Goal: Navigation & Orientation: Find specific page/section

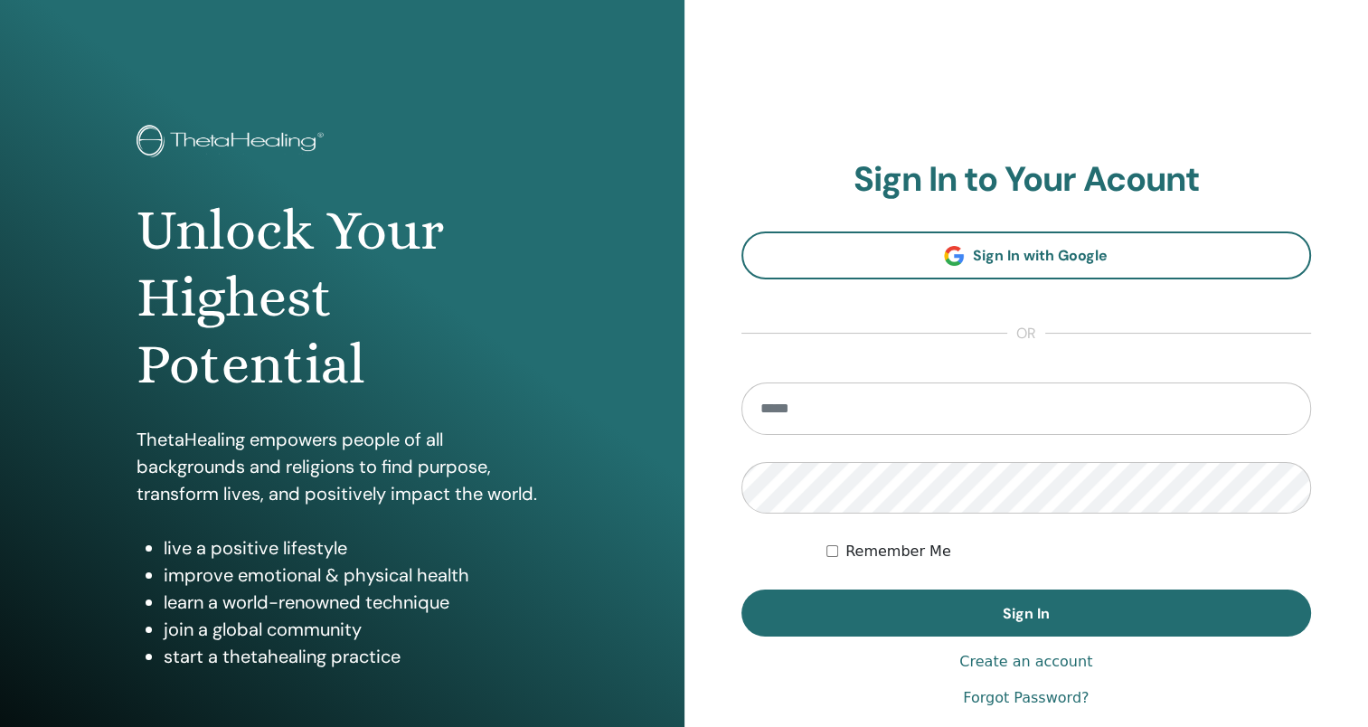
click at [939, 406] on input "email" at bounding box center [1026, 408] width 571 height 52
type input "**********"
click at [741, 590] on button "Sign In" at bounding box center [1026, 613] width 571 height 47
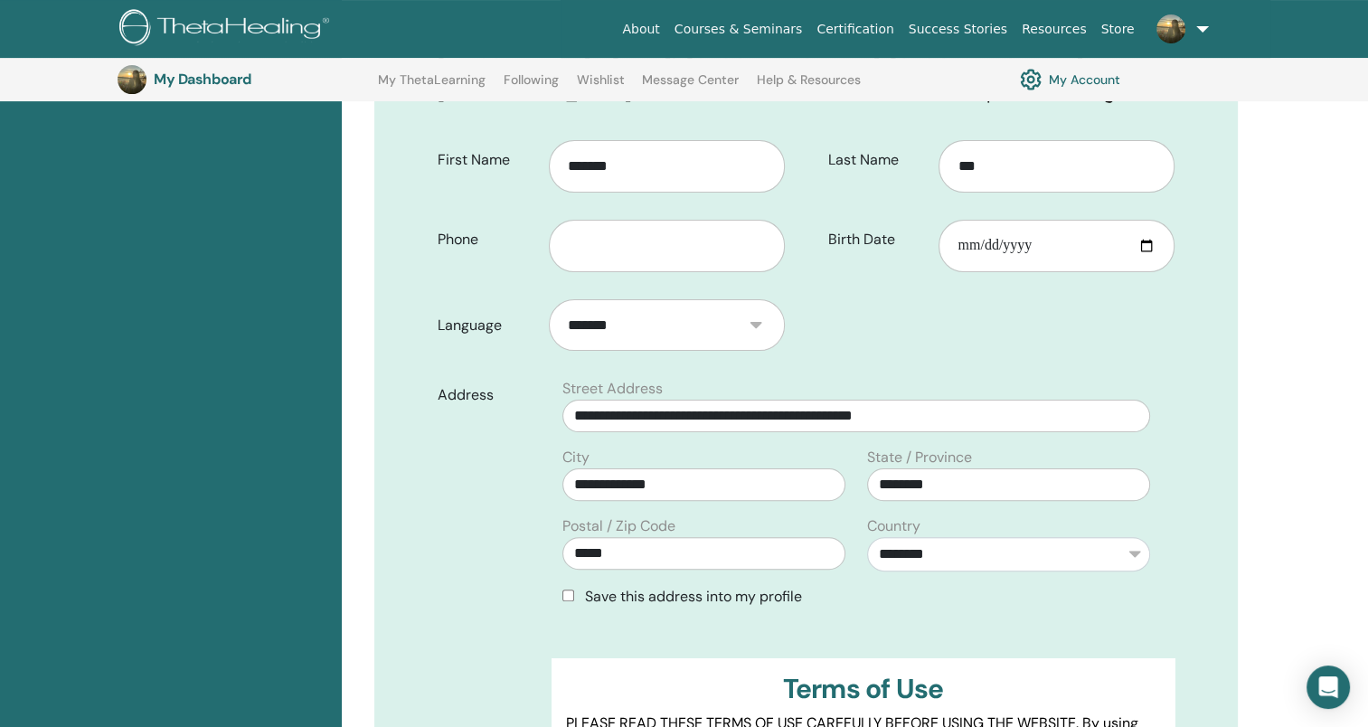
scroll to position [405, 0]
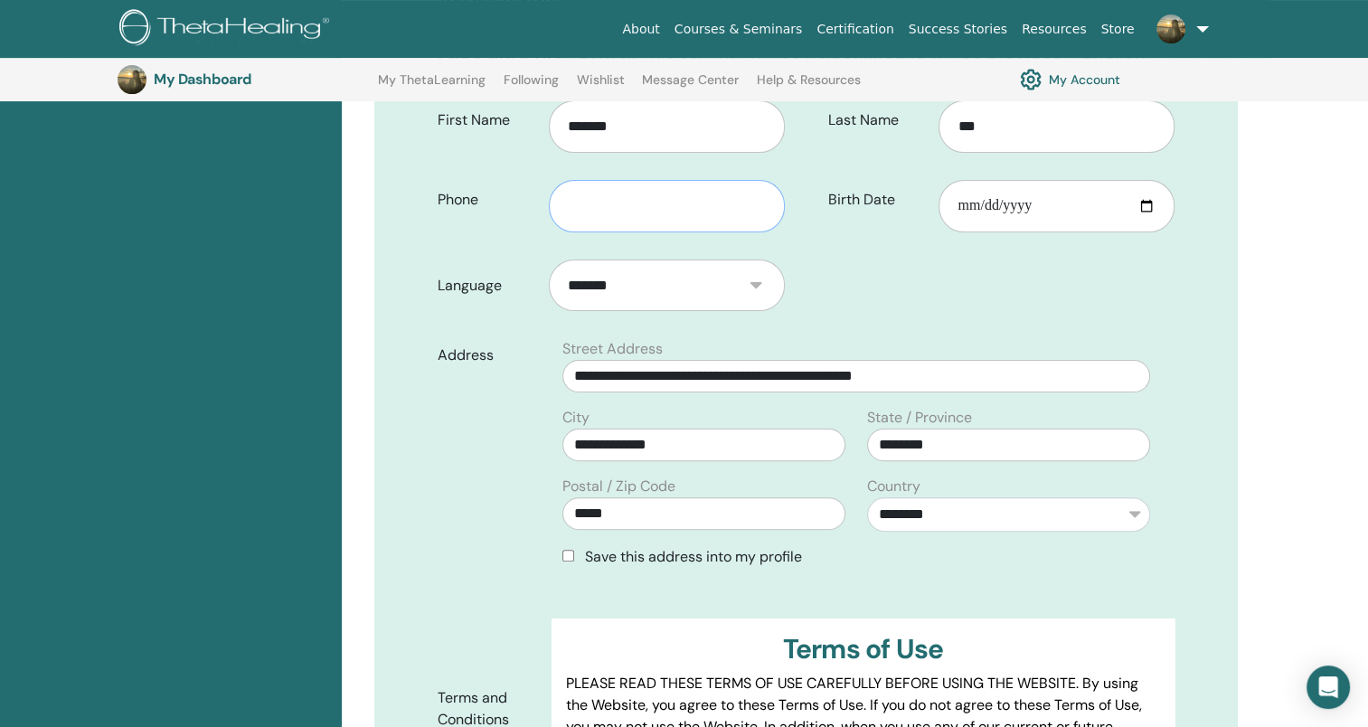
click at [580, 199] on input "text" at bounding box center [667, 206] width 236 height 52
click at [435, 344] on label "Address" at bounding box center [487, 355] width 127 height 34
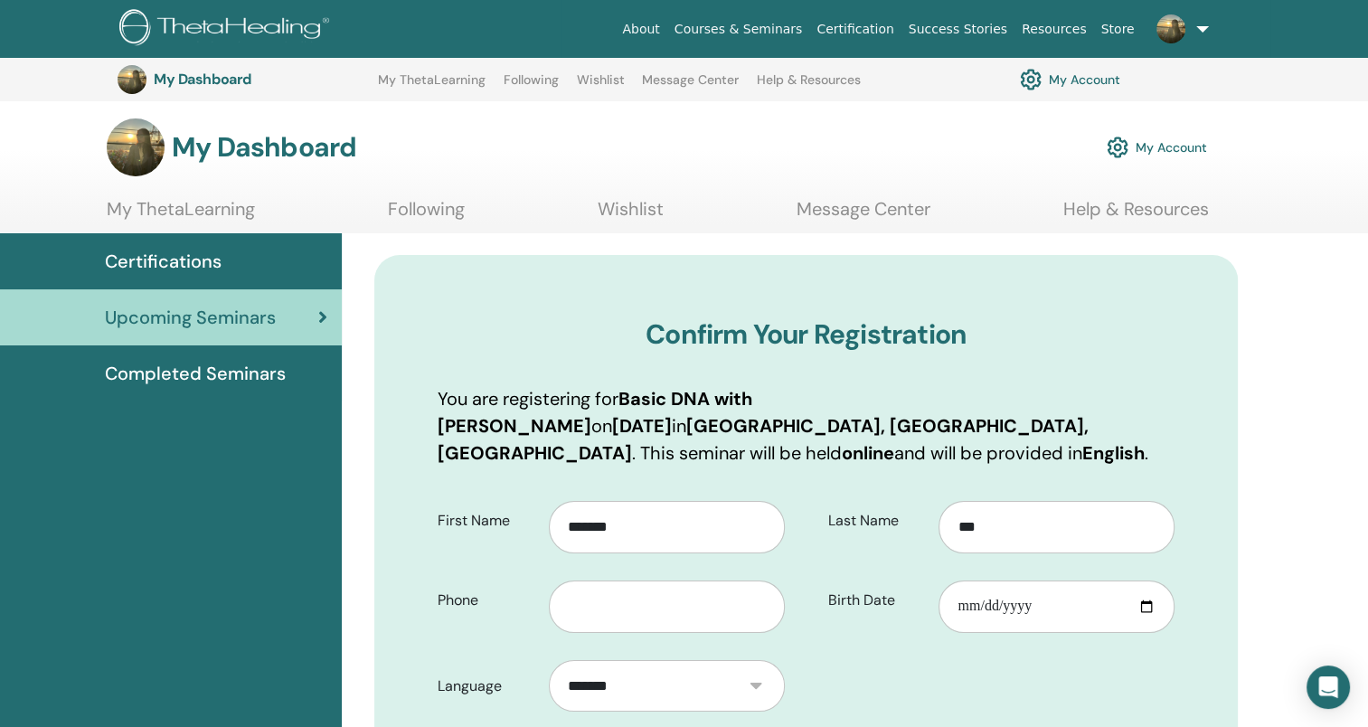
scroll to position [0, 0]
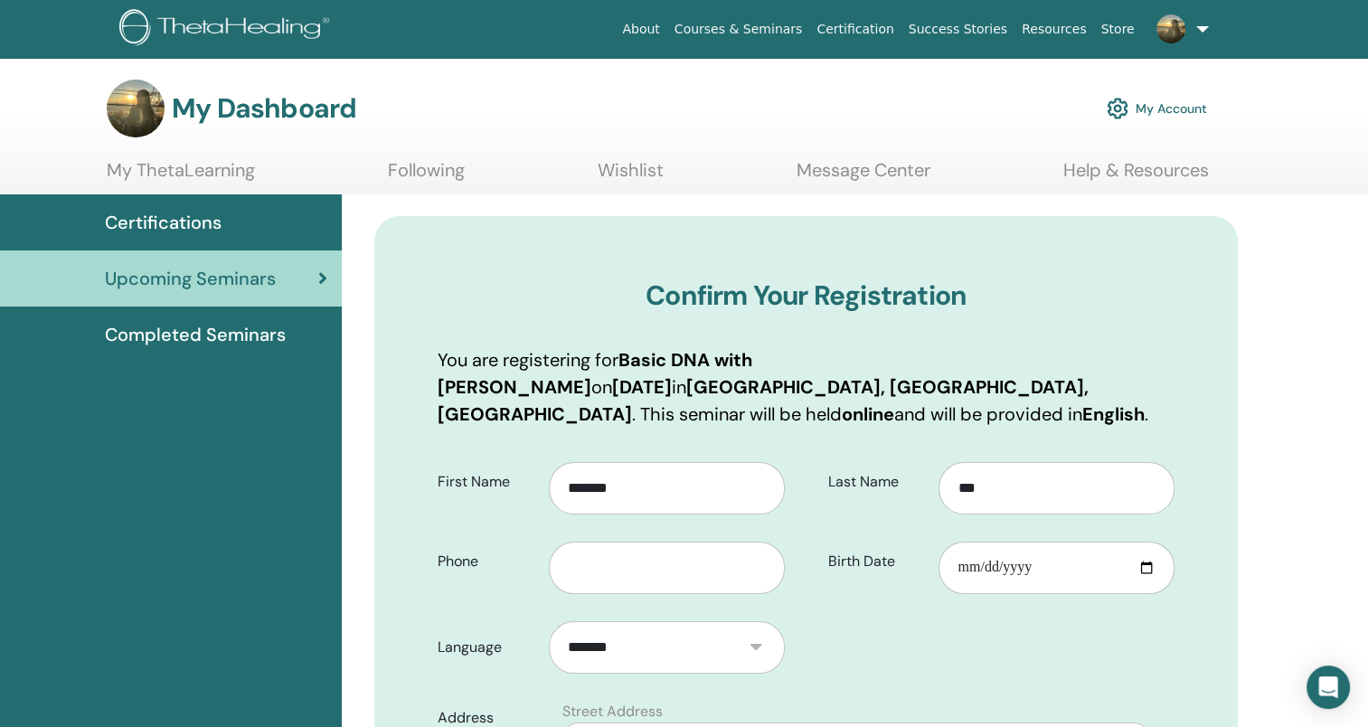
click at [237, 286] on span "Upcoming Seminars" at bounding box center [190, 278] width 171 height 27
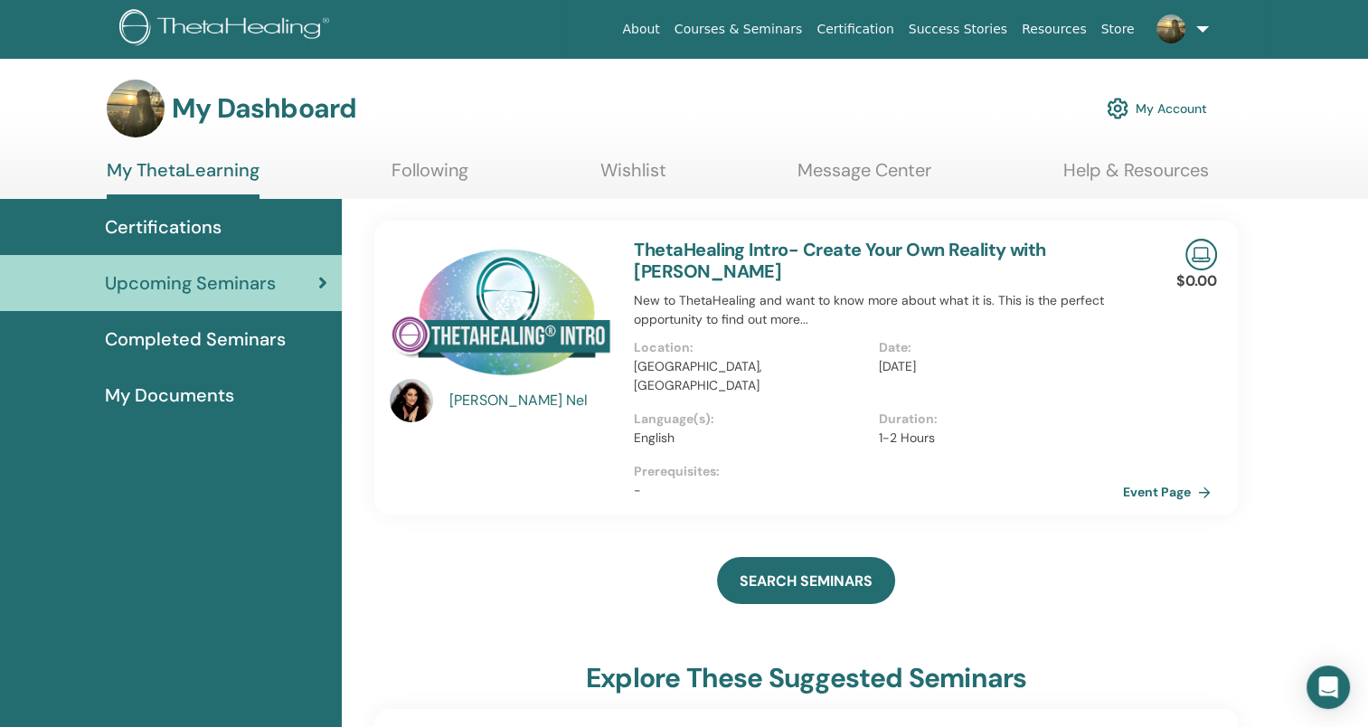
click at [254, 307] on link "Upcoming Seminars" at bounding box center [171, 283] width 342 height 56
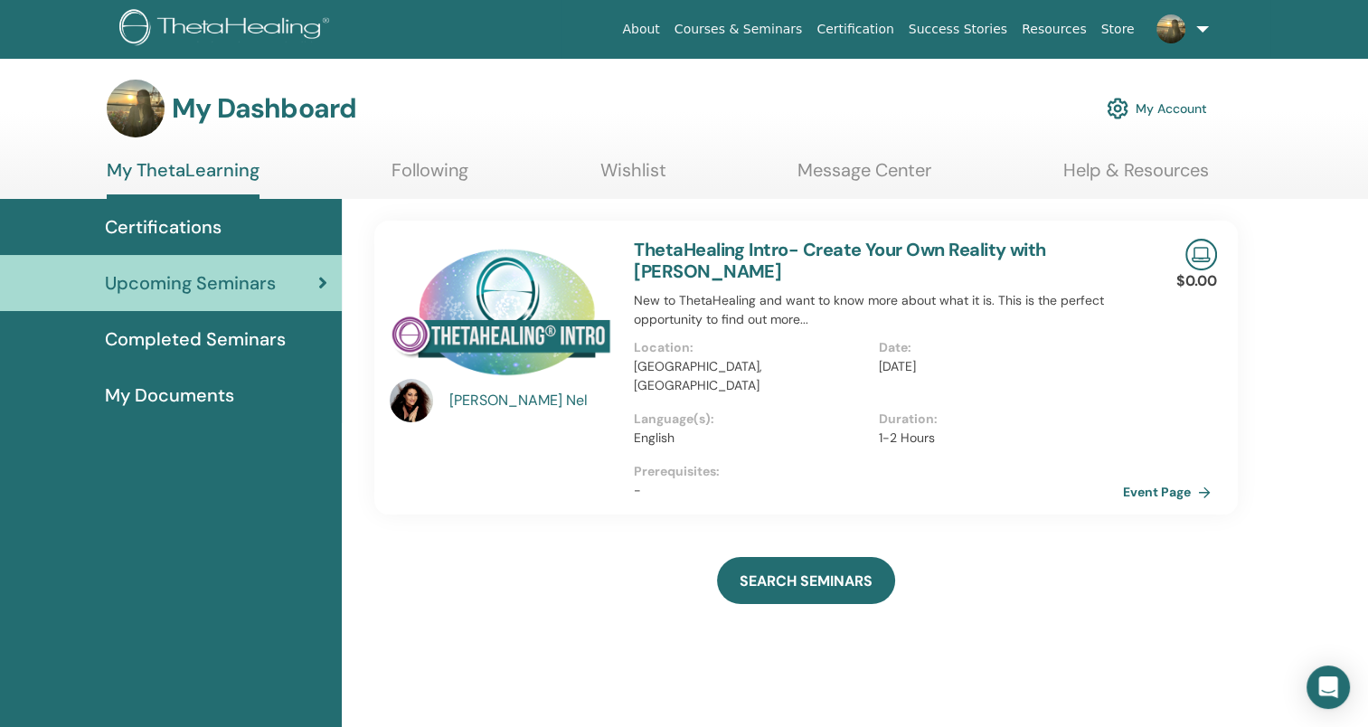
click at [251, 285] on span "Upcoming Seminars" at bounding box center [190, 282] width 171 height 27
click at [214, 224] on span "Certifications" at bounding box center [163, 226] width 117 height 27
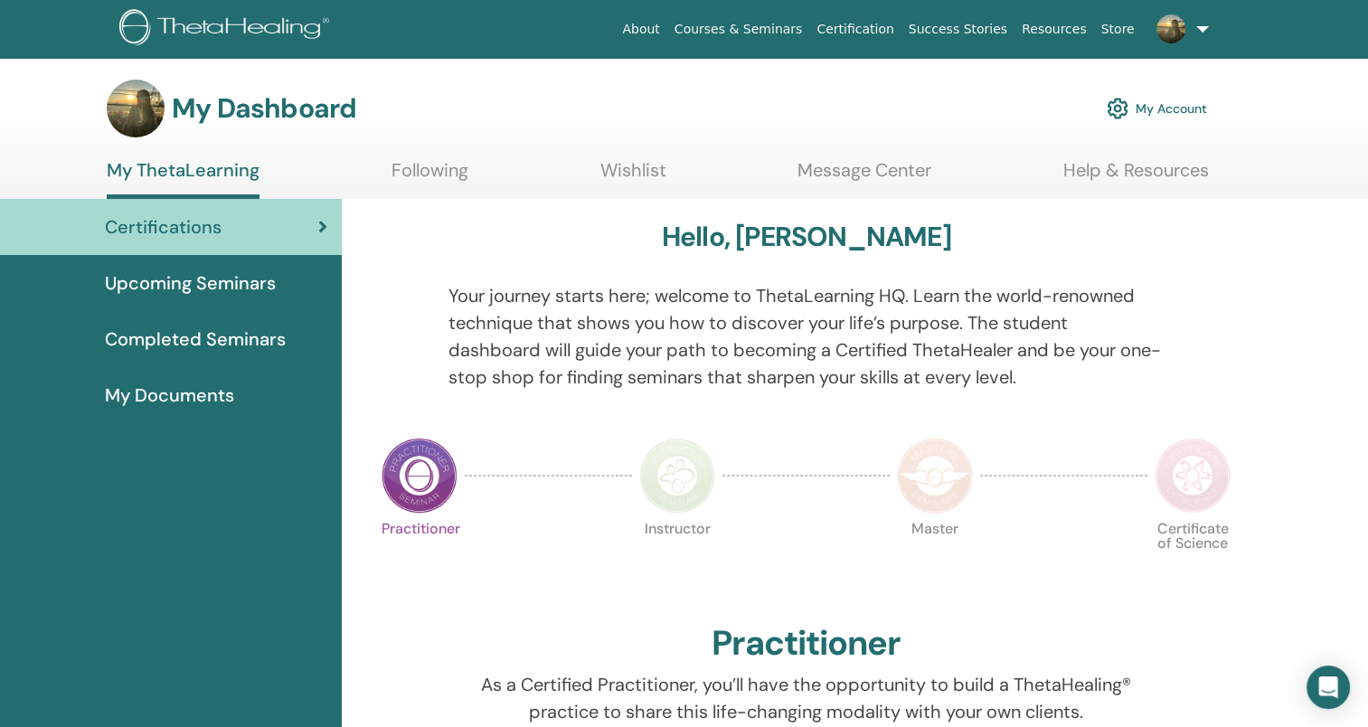
click at [238, 285] on span "Upcoming Seminars" at bounding box center [190, 282] width 171 height 27
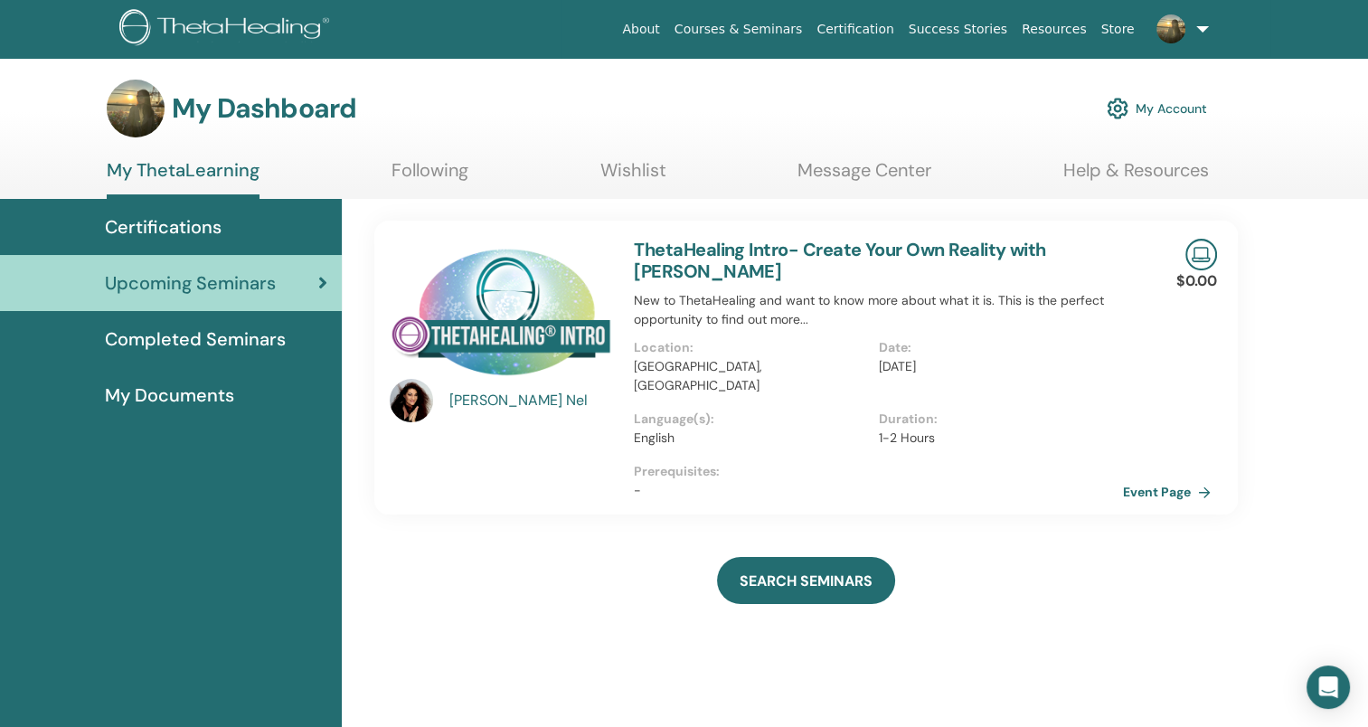
click at [194, 227] on span "Certifications" at bounding box center [163, 226] width 117 height 27
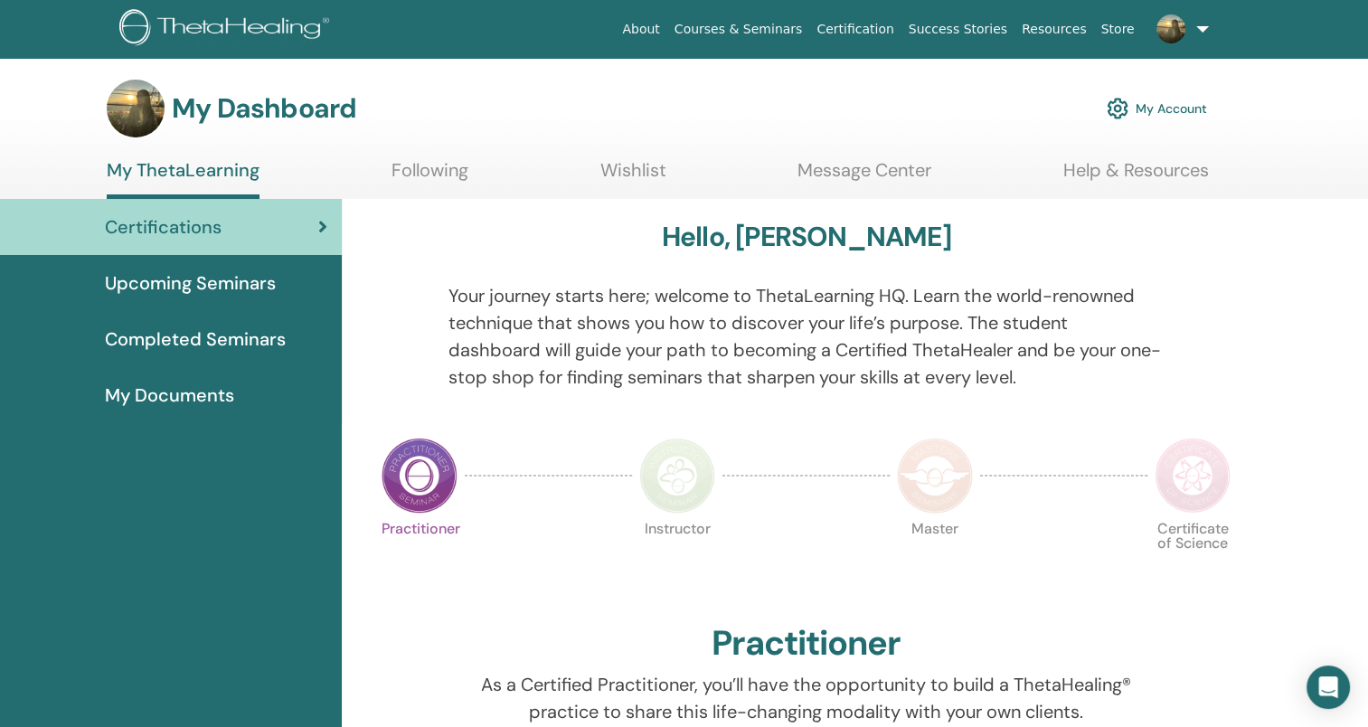
click at [172, 300] on link "Upcoming Seminars" at bounding box center [171, 283] width 342 height 56
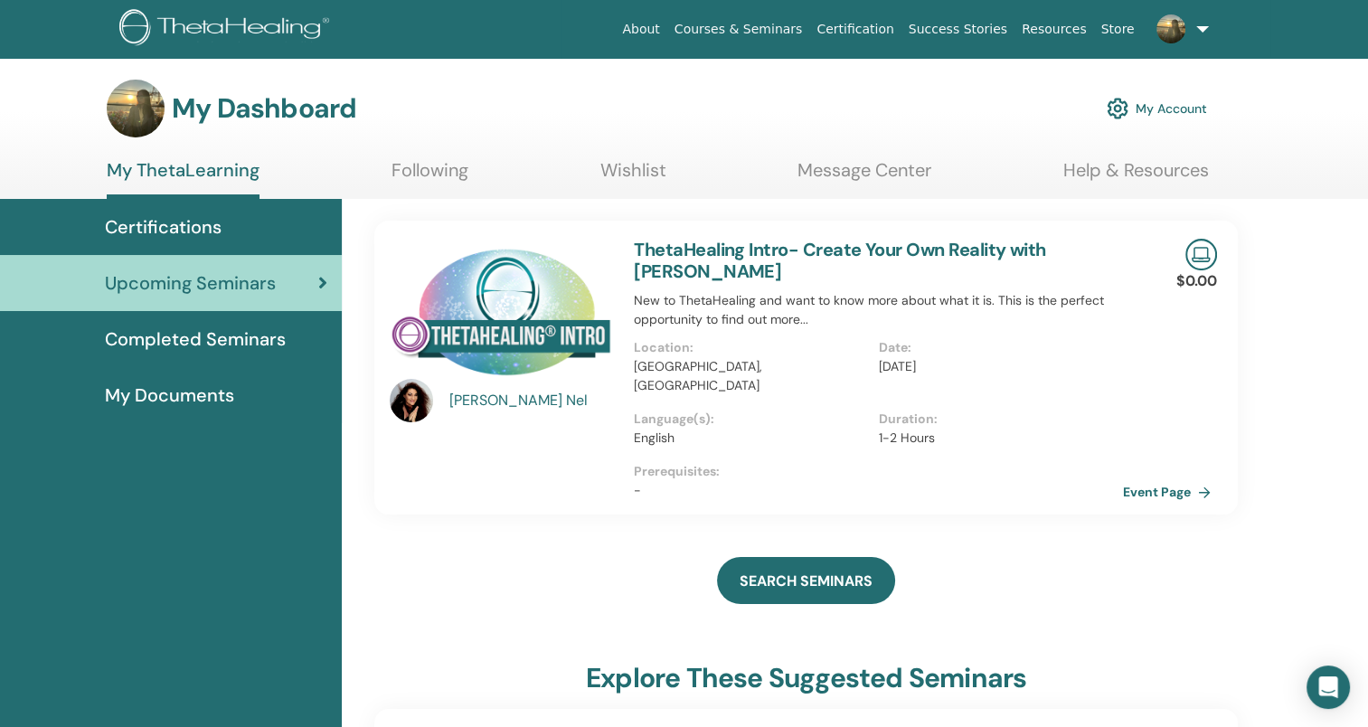
click at [200, 398] on span "My Documents" at bounding box center [169, 395] width 129 height 27
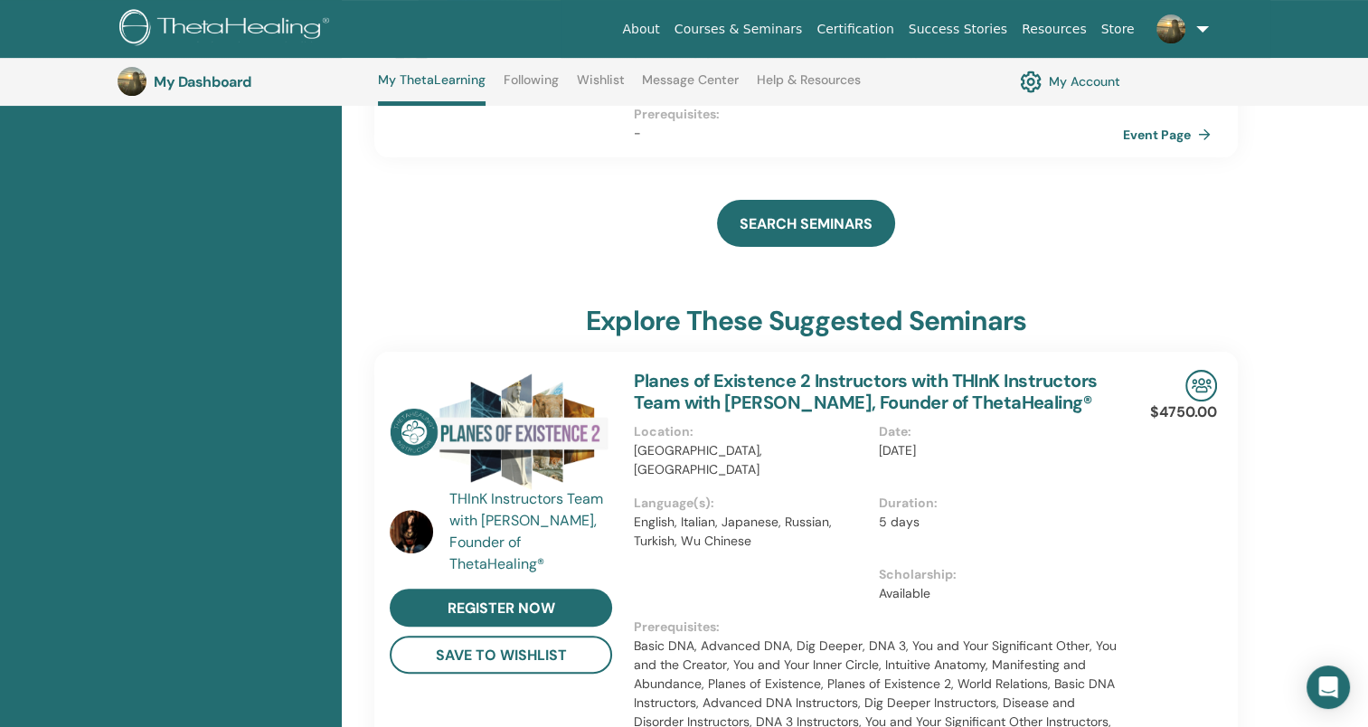
scroll to position [409, 0]
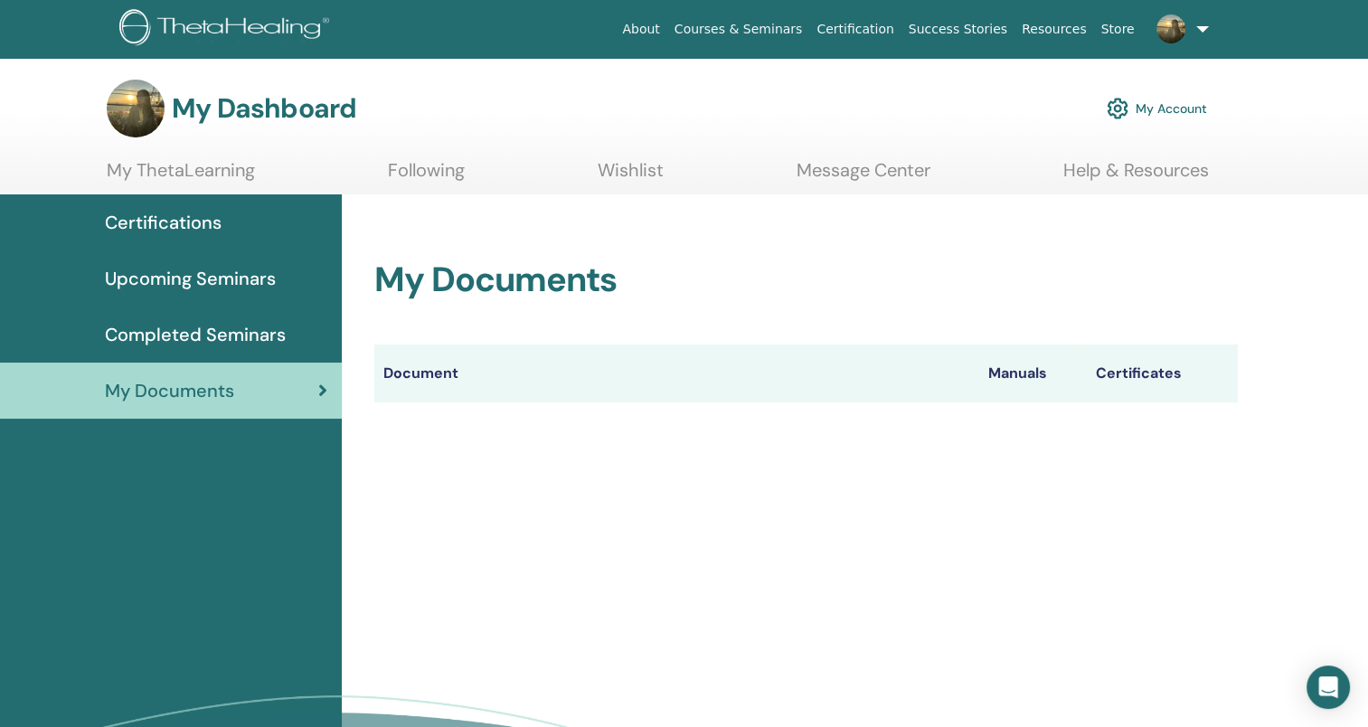
click at [200, 330] on span "Completed Seminars" at bounding box center [195, 334] width 181 height 27
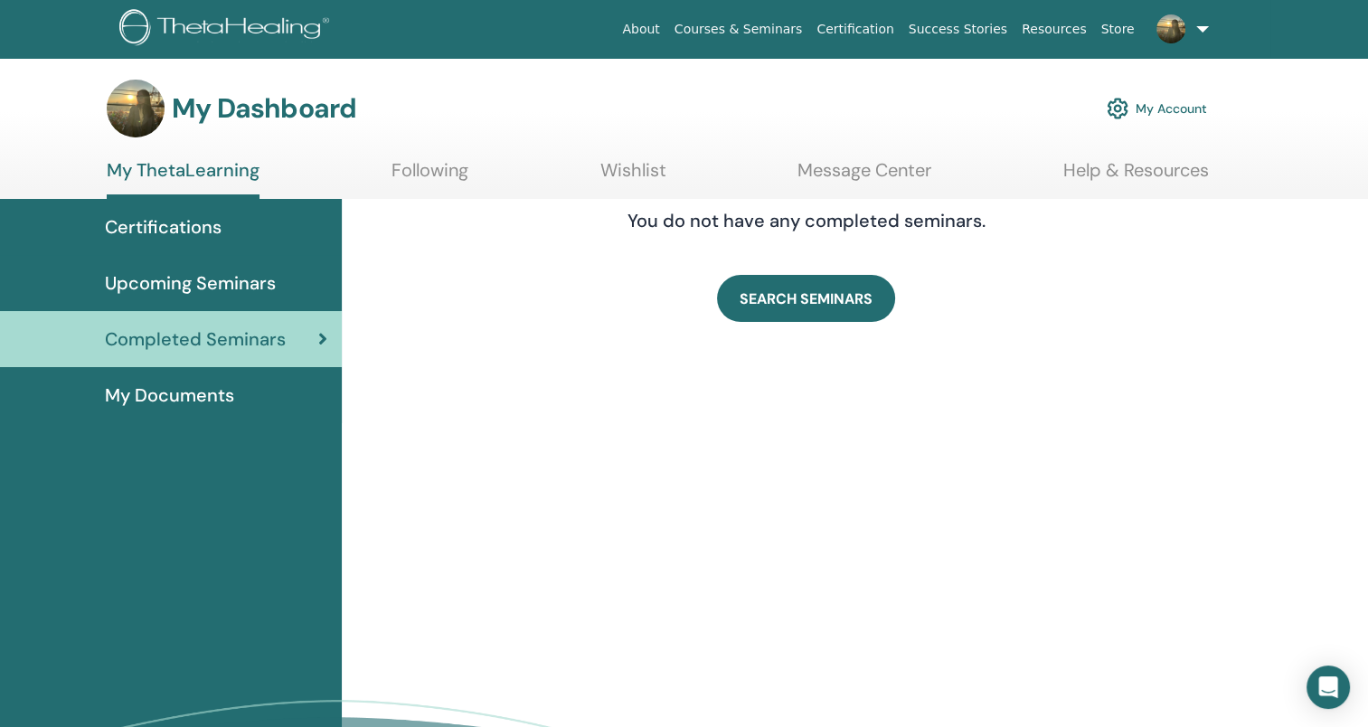
click at [636, 169] on link "Wishlist" at bounding box center [633, 176] width 66 height 35
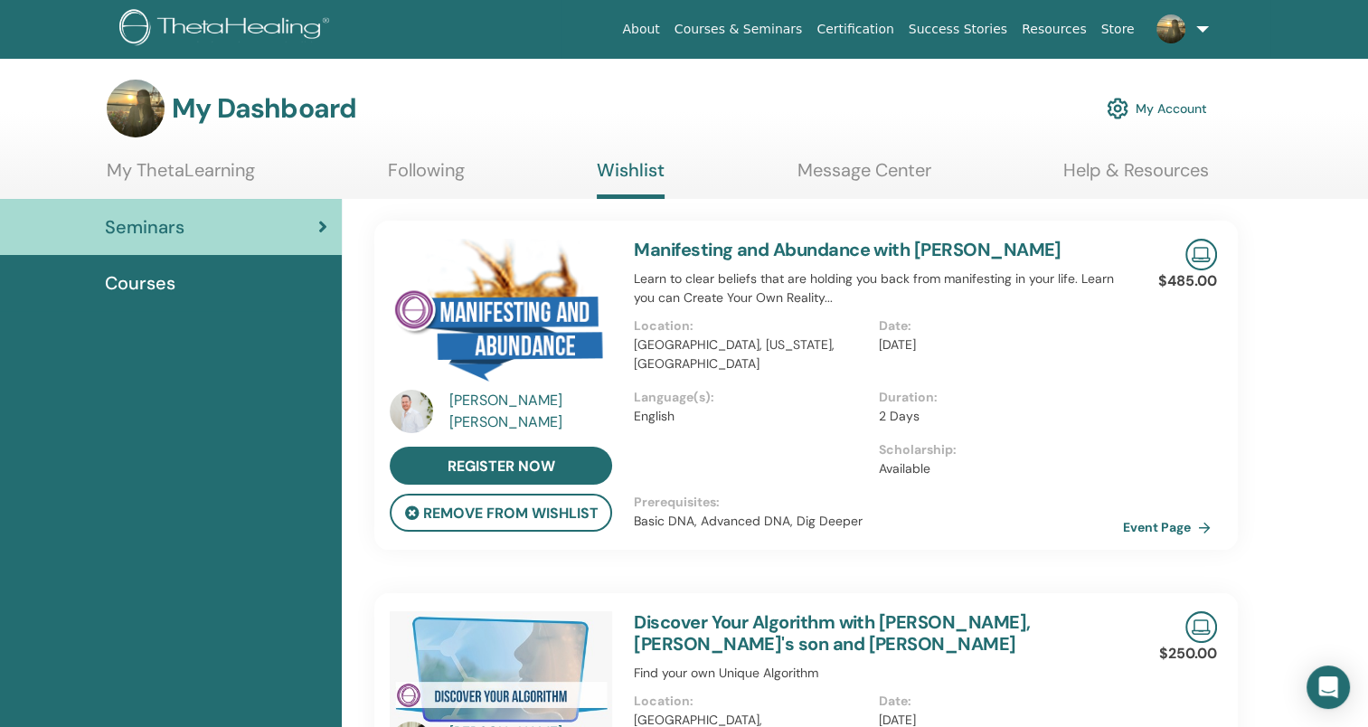
click at [416, 169] on link "Following" at bounding box center [426, 176] width 77 height 35
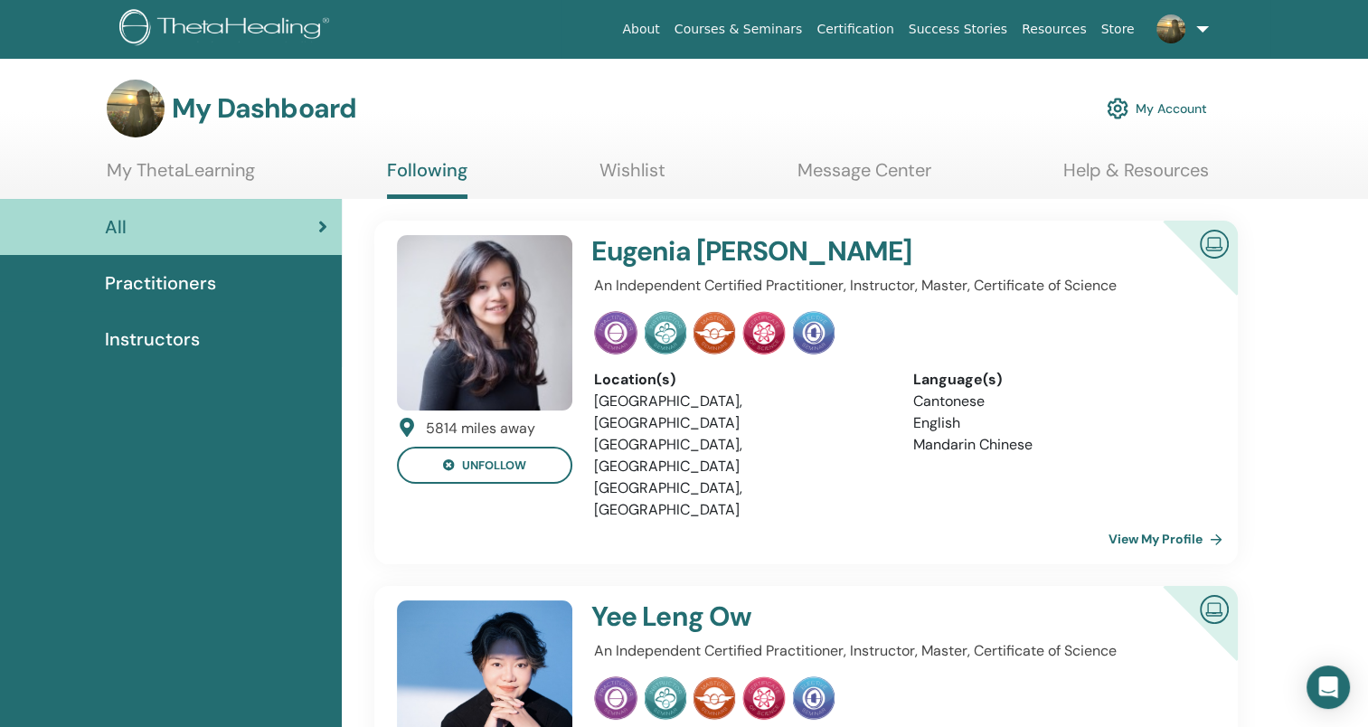
click at [616, 326] on img at bounding box center [615, 332] width 43 height 43
click at [675, 331] on img at bounding box center [666, 332] width 42 height 43
click at [713, 336] on img at bounding box center [715, 332] width 42 height 43
drag, startPoint x: 764, startPoint y: 336, endPoint x: 870, endPoint y: 337, distance: 105.8
click at [765, 336] on img at bounding box center [763, 332] width 43 height 43
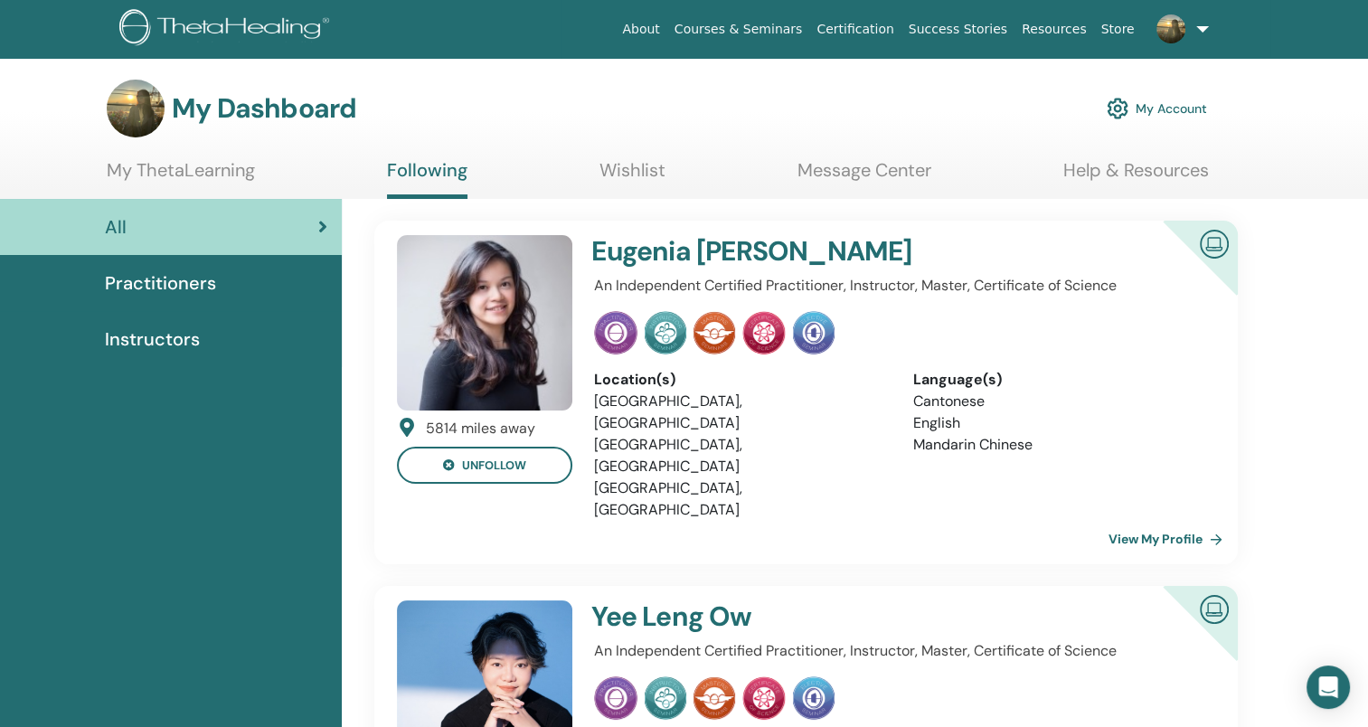
click at [167, 165] on link "My ThetaLearning" at bounding box center [181, 176] width 148 height 35
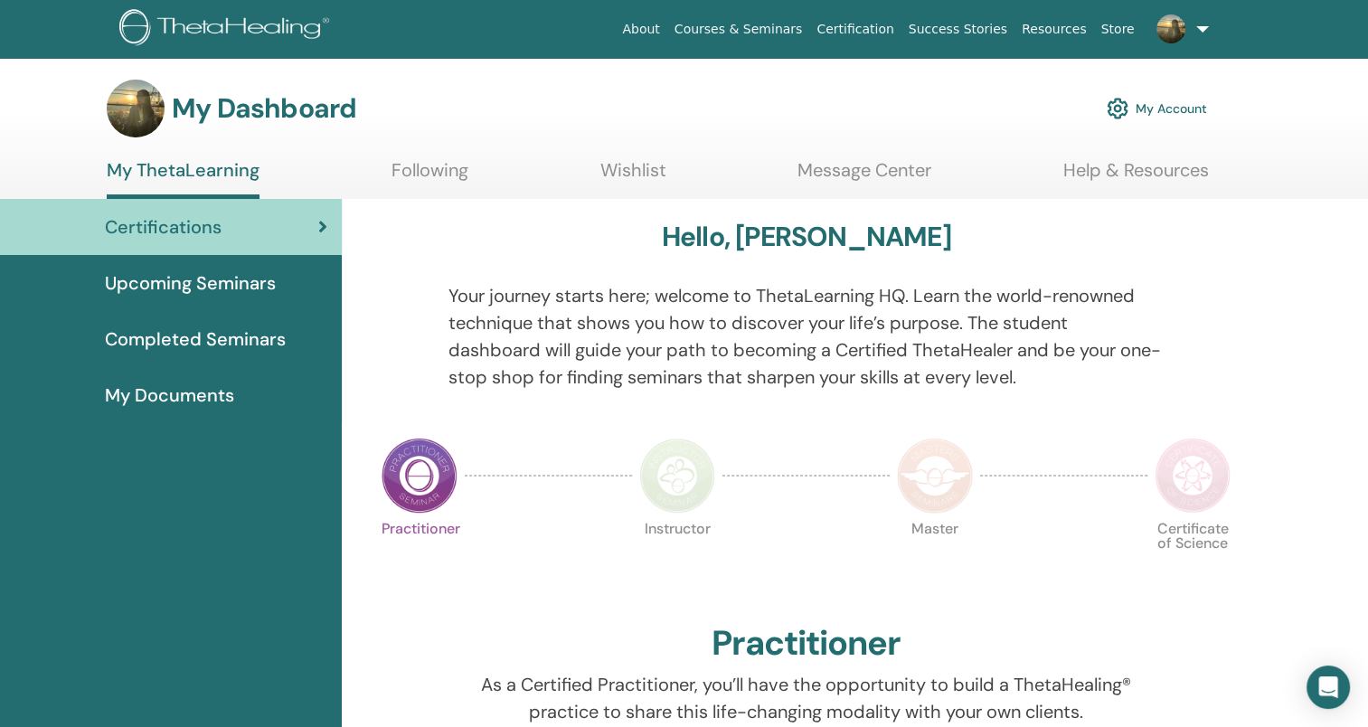
click at [687, 480] on img at bounding box center [677, 476] width 76 height 76
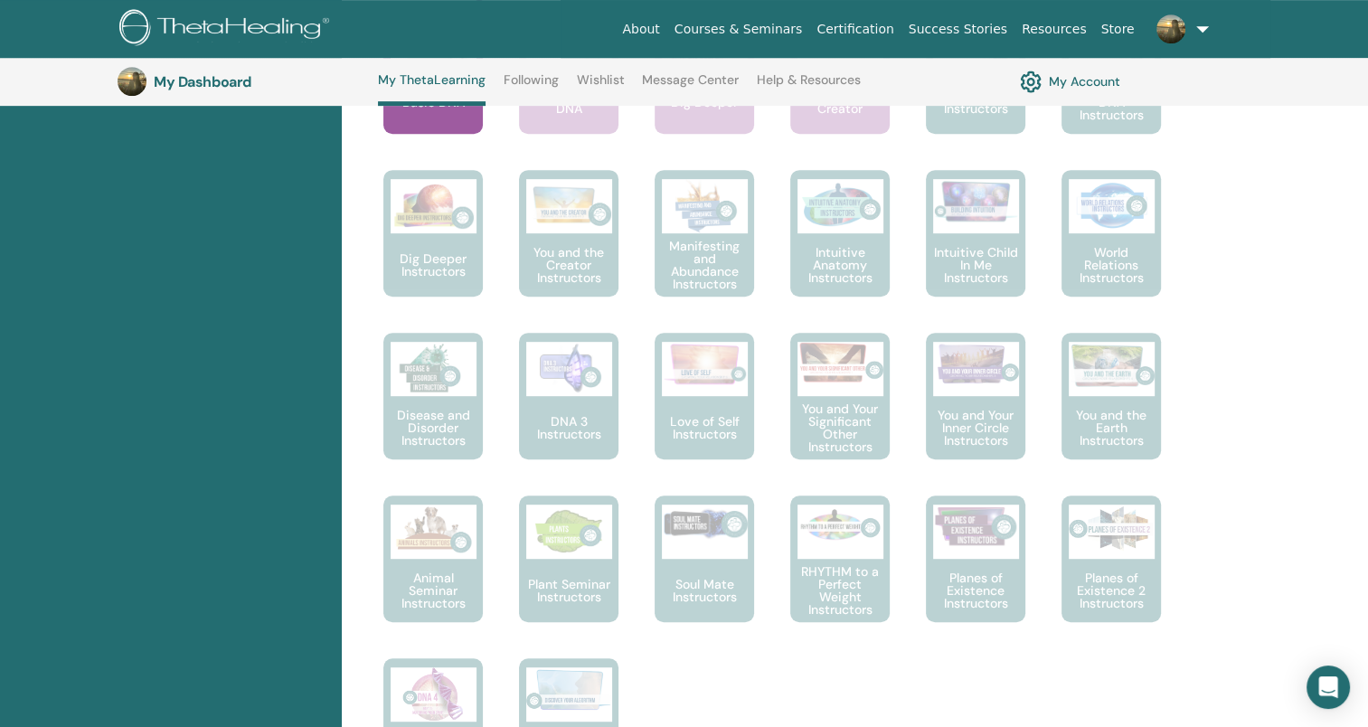
scroll to position [228, 0]
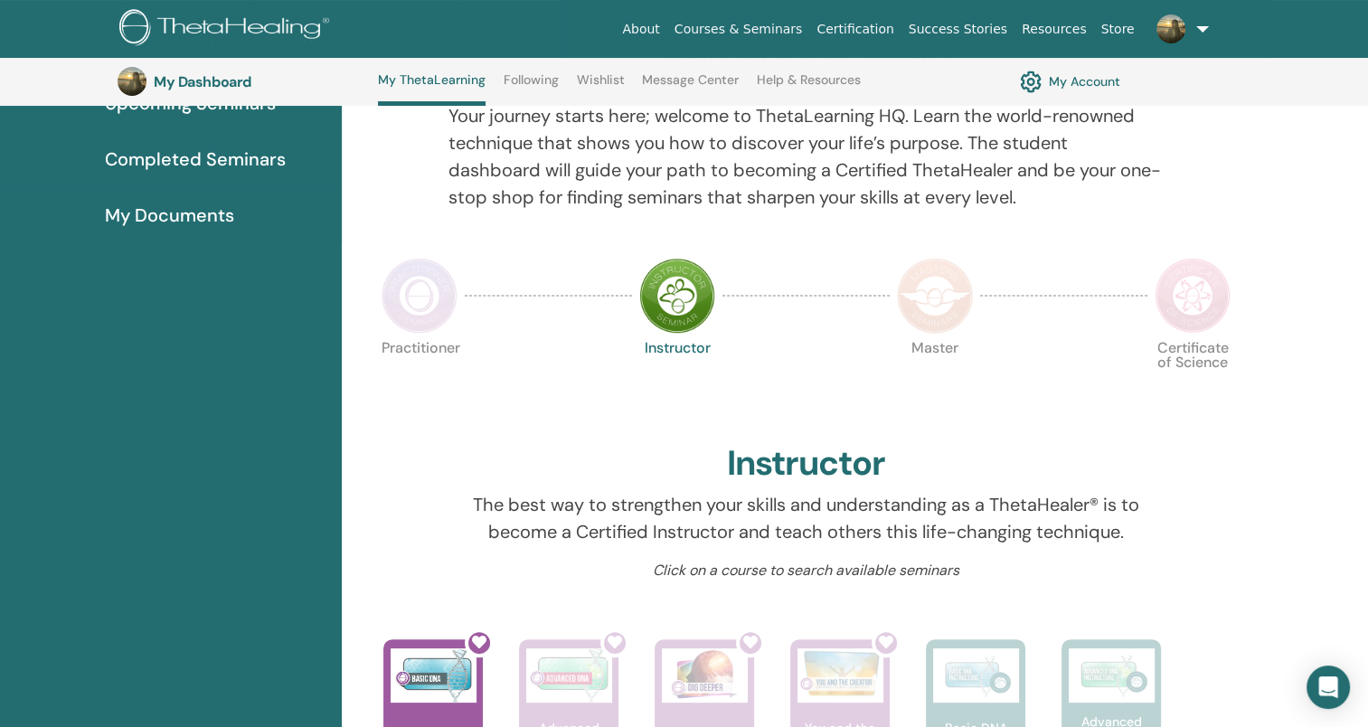
click at [942, 297] on img at bounding box center [935, 296] width 76 height 76
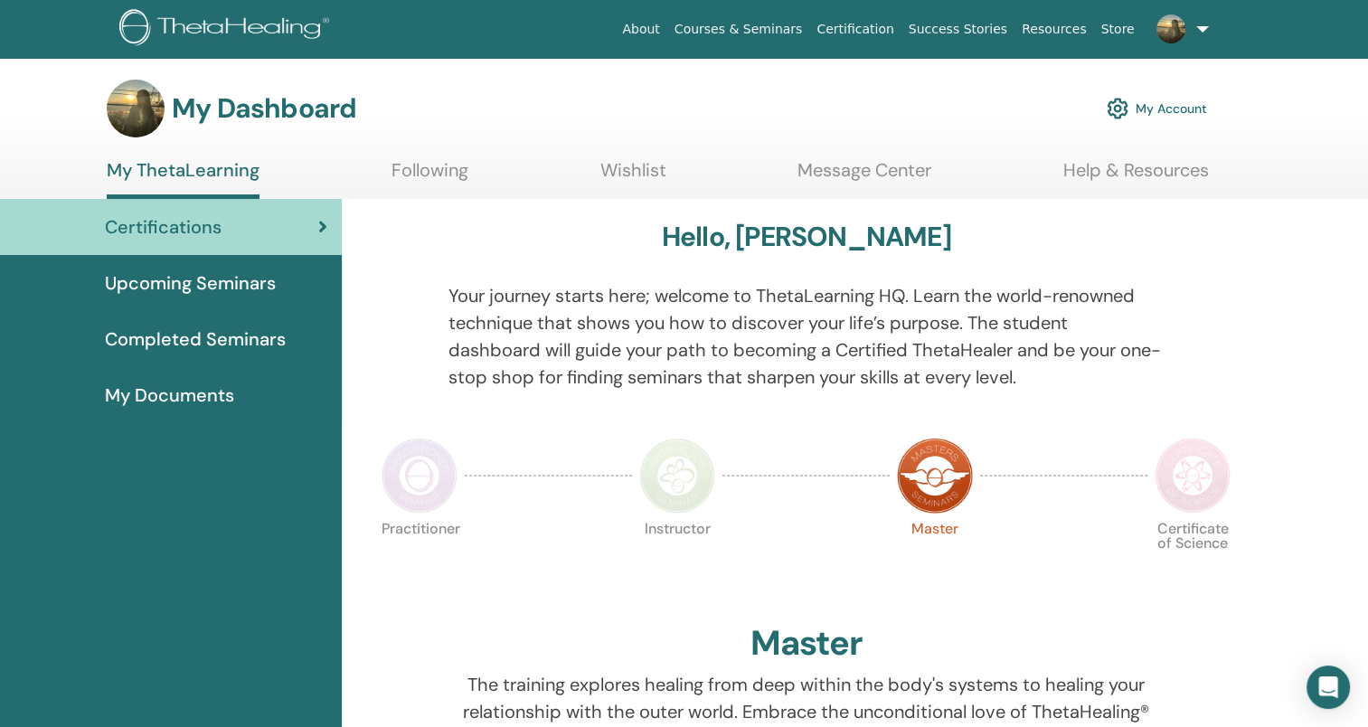
click at [1191, 462] on img at bounding box center [1193, 476] width 76 height 76
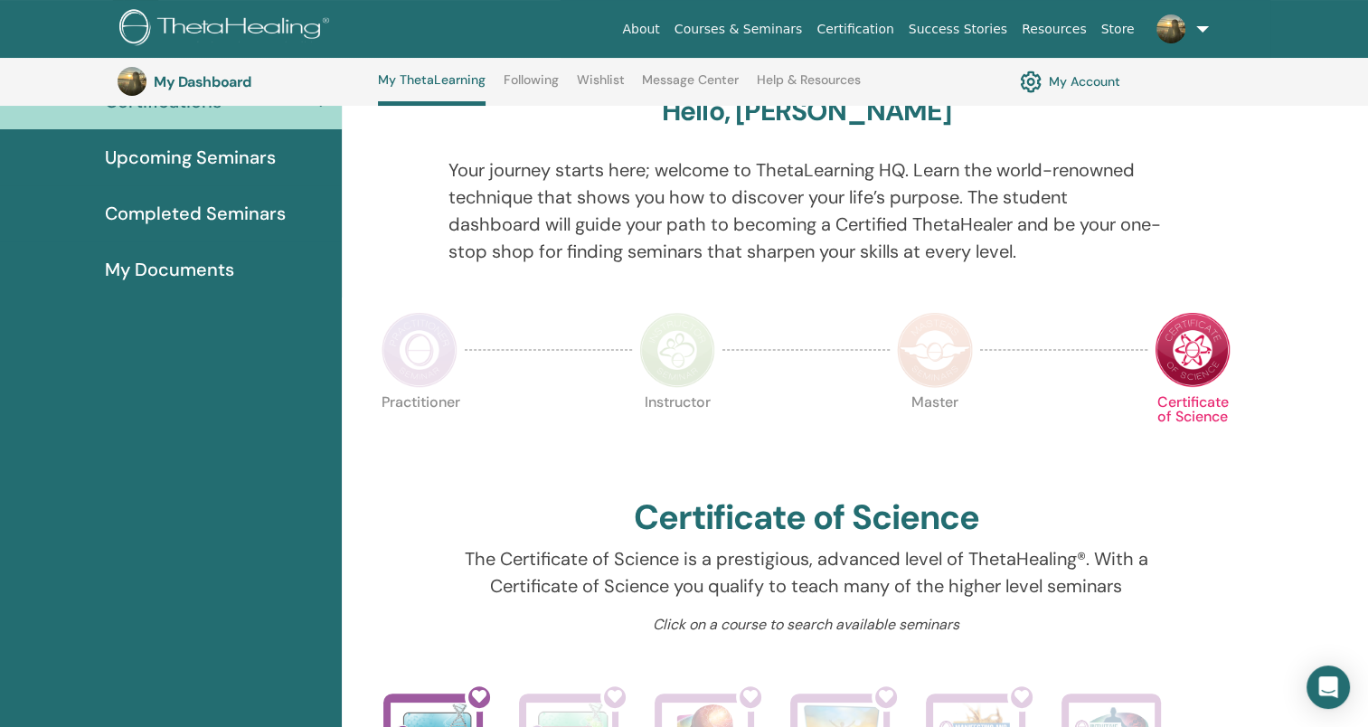
scroll to position [137, 0]
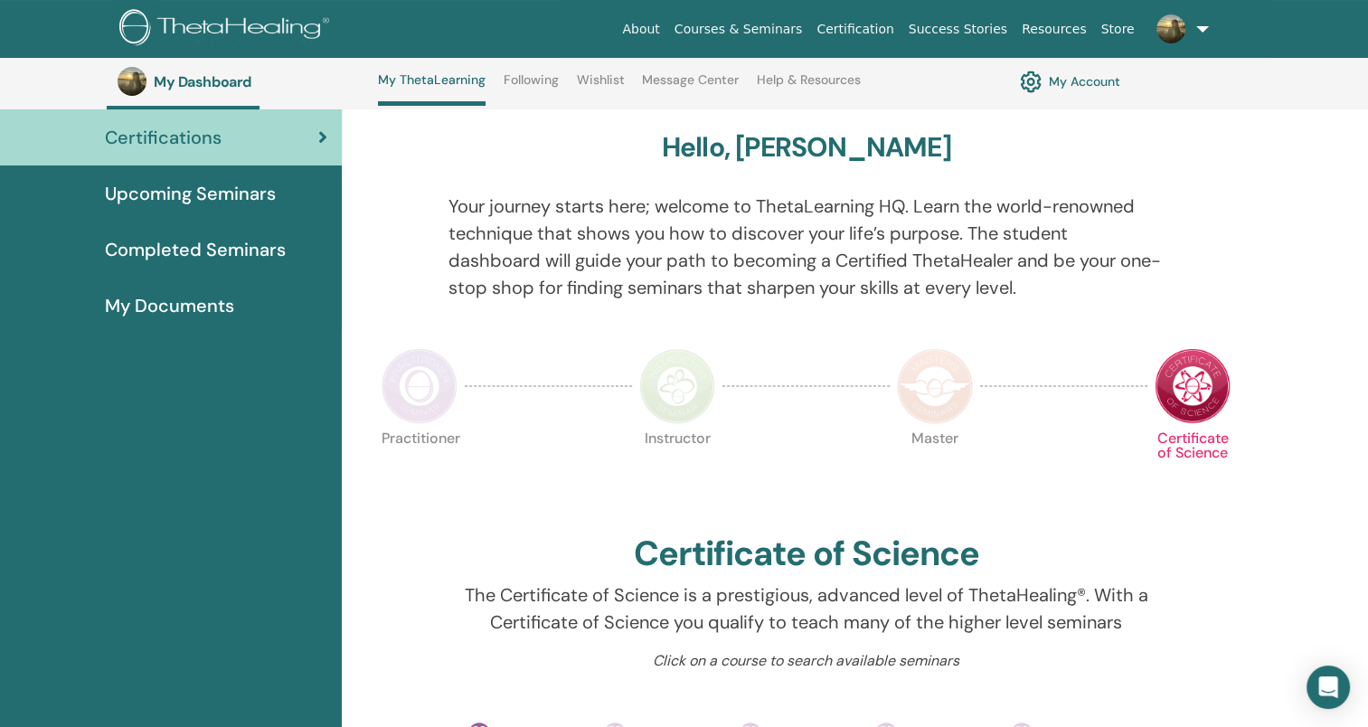
click at [436, 378] on img at bounding box center [420, 386] width 76 height 76
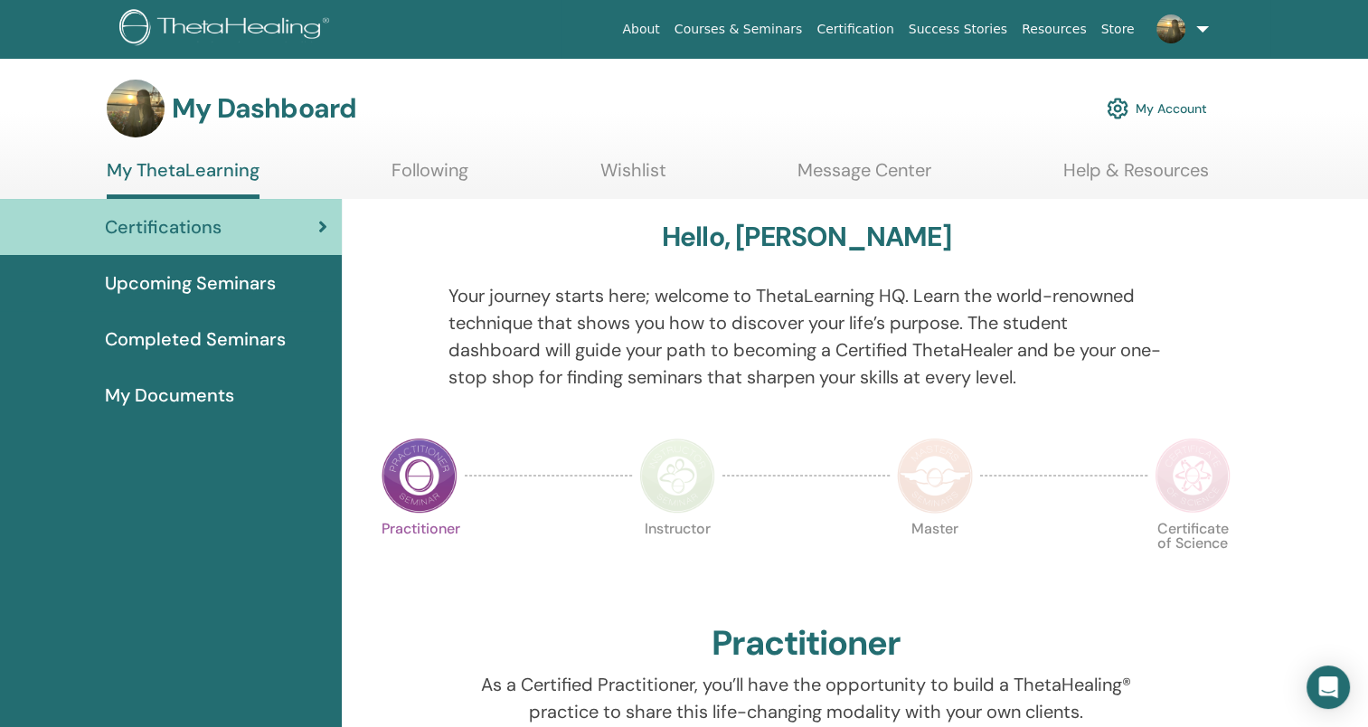
click at [413, 166] on link "Following" at bounding box center [430, 176] width 77 height 35
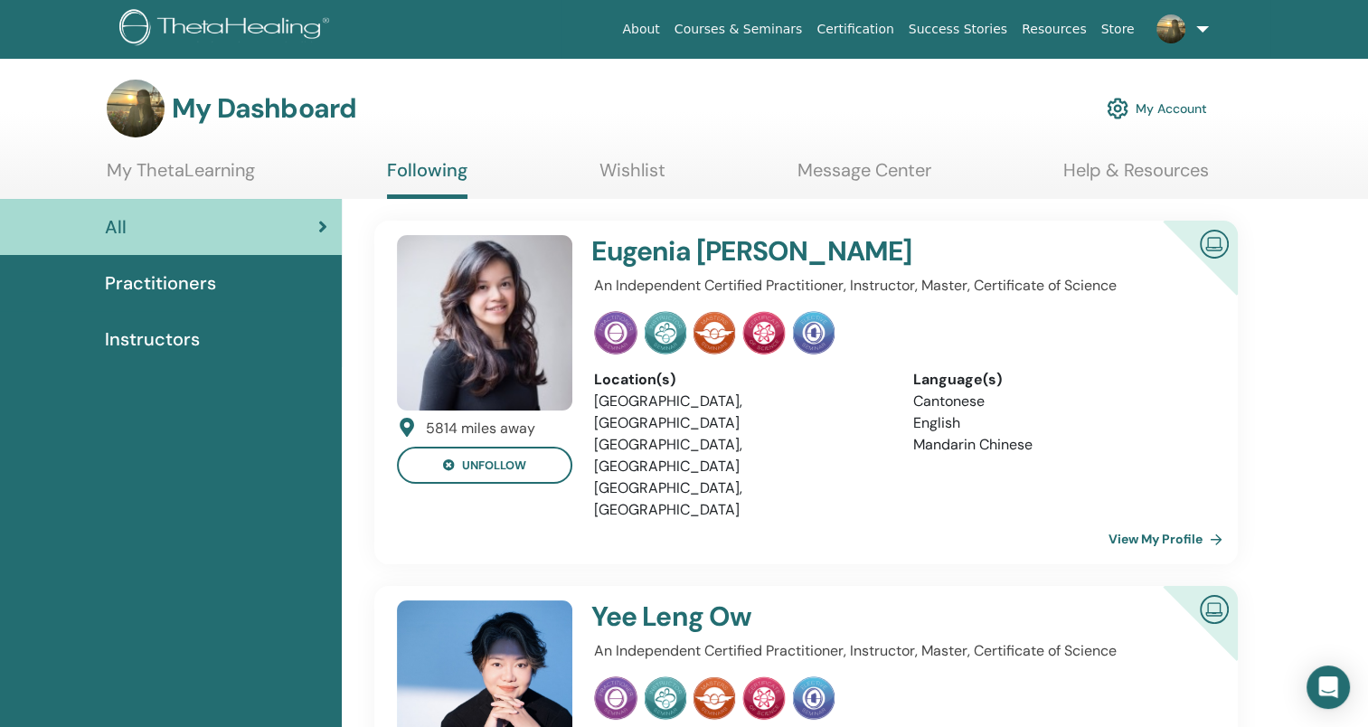
click at [167, 275] on span "Practitioners" at bounding box center [160, 282] width 111 height 27
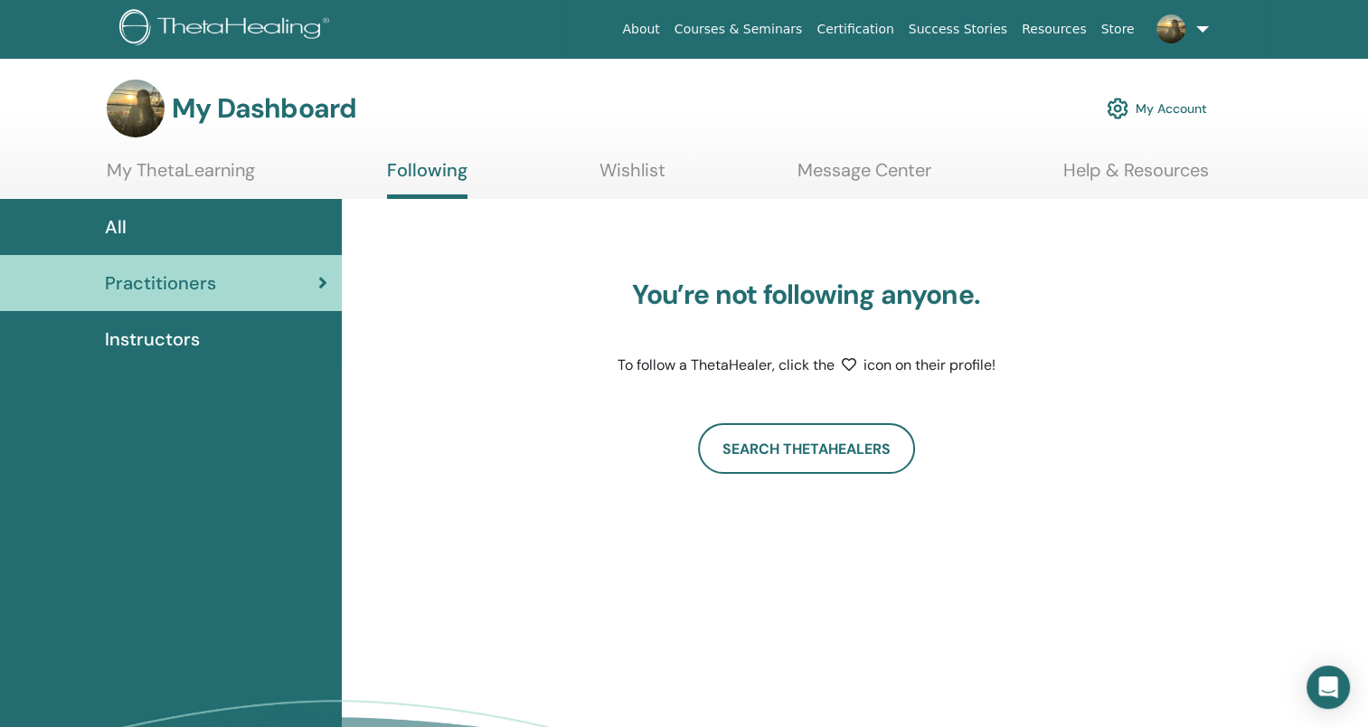
click at [173, 339] on span "Instructors" at bounding box center [152, 339] width 95 height 27
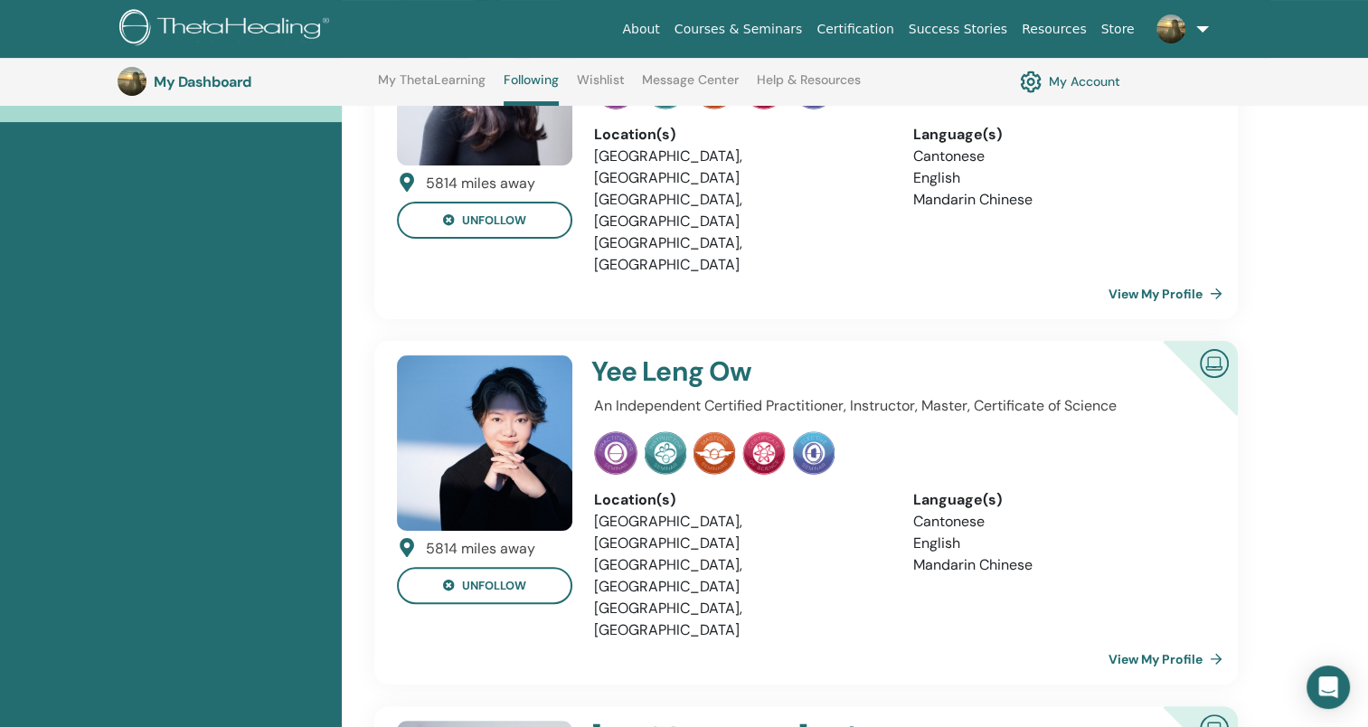
scroll to position [318, 0]
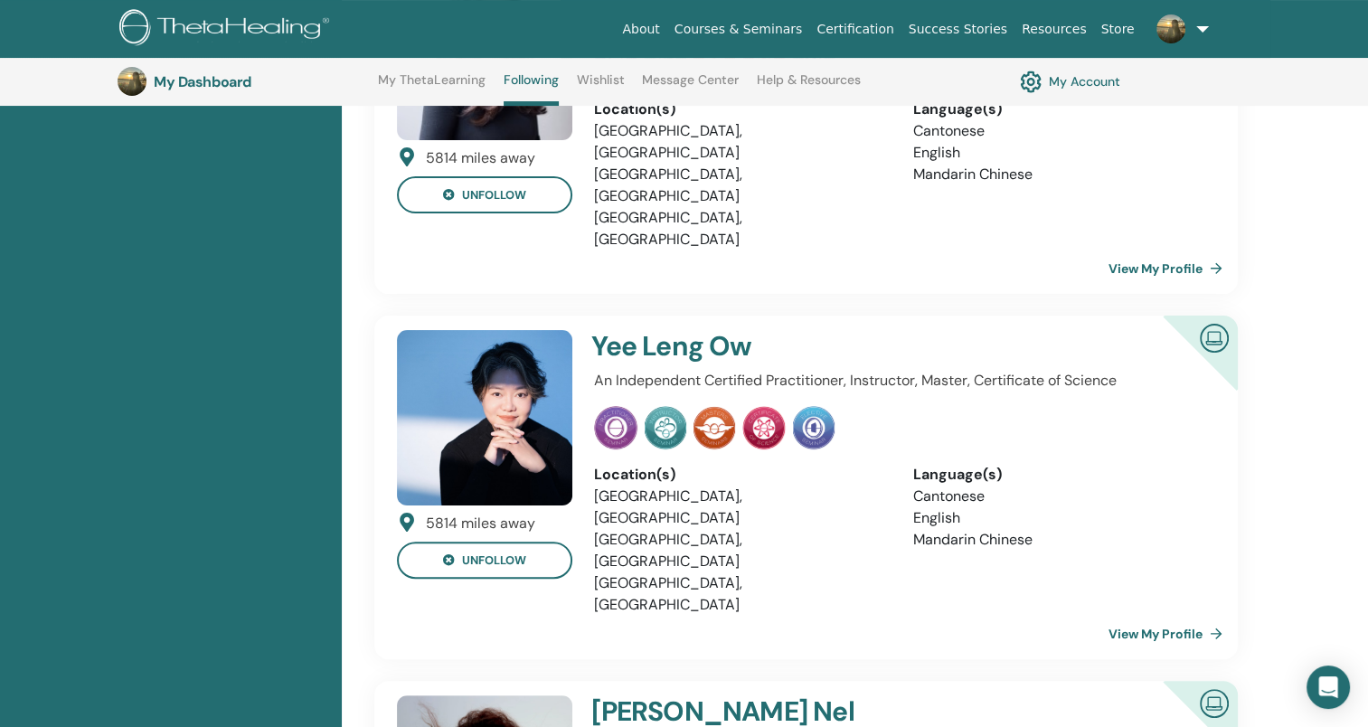
click at [664, 406] on img at bounding box center [666, 427] width 42 height 43
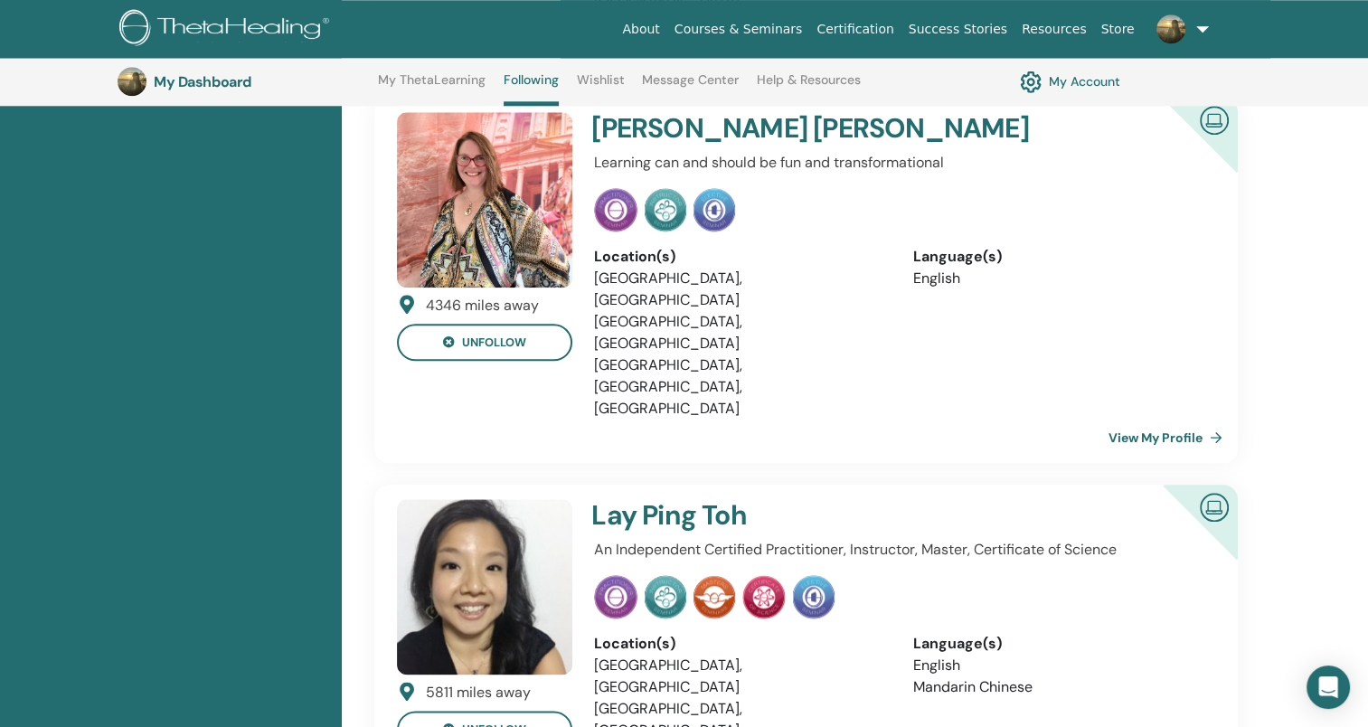
scroll to position [2127, 0]
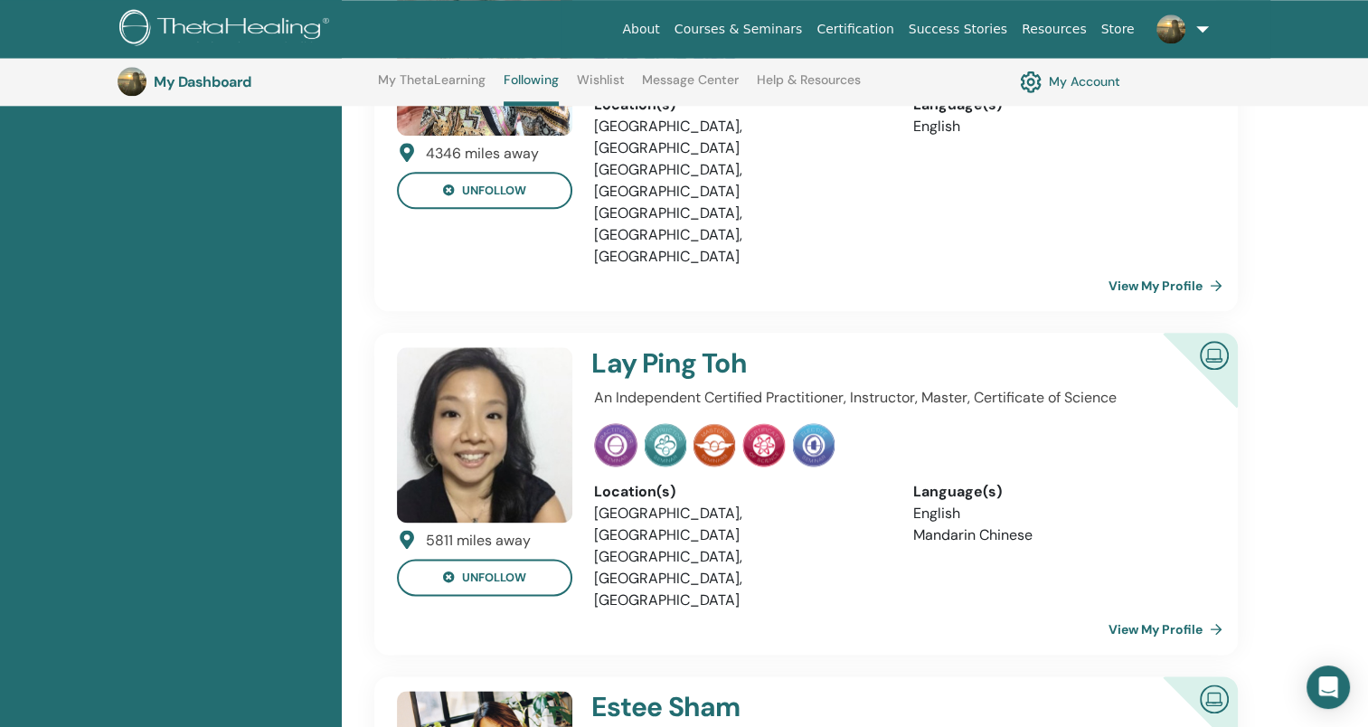
drag, startPoint x: 737, startPoint y: 354, endPoint x: 794, endPoint y: 354, distance: 57.0
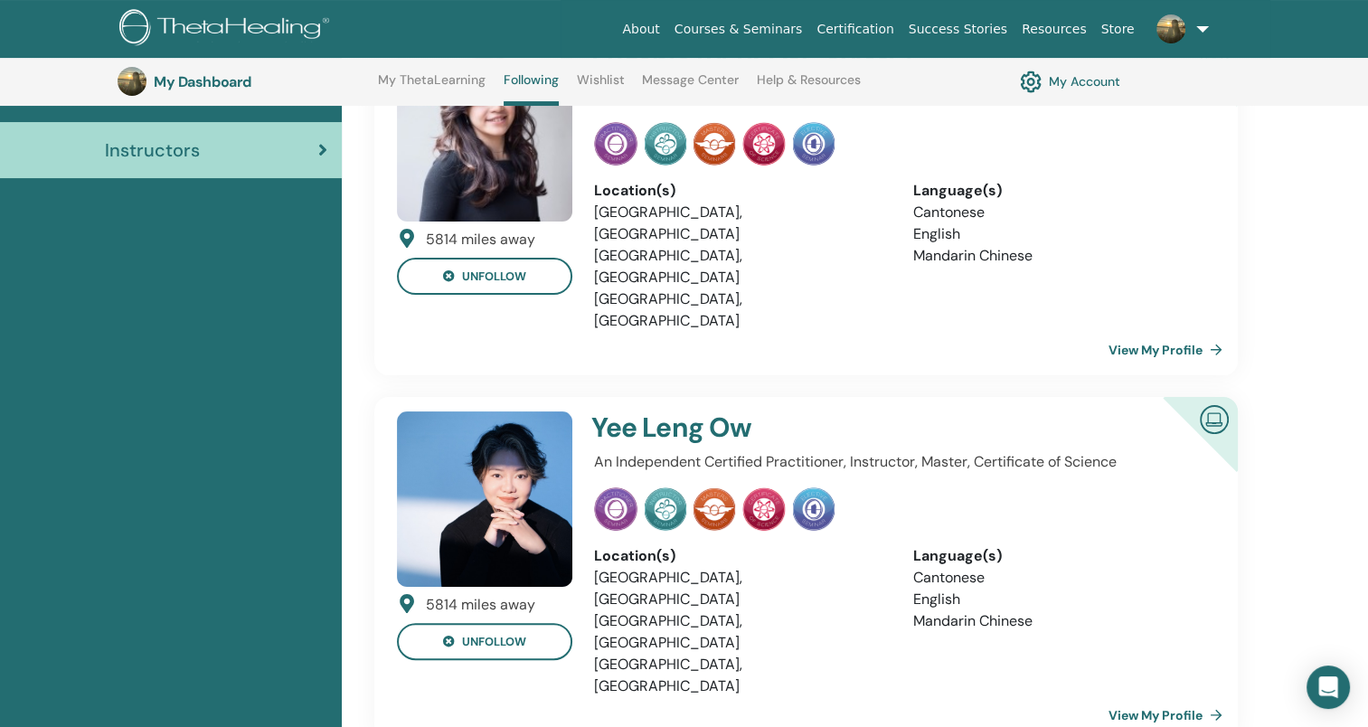
scroll to position [0, 0]
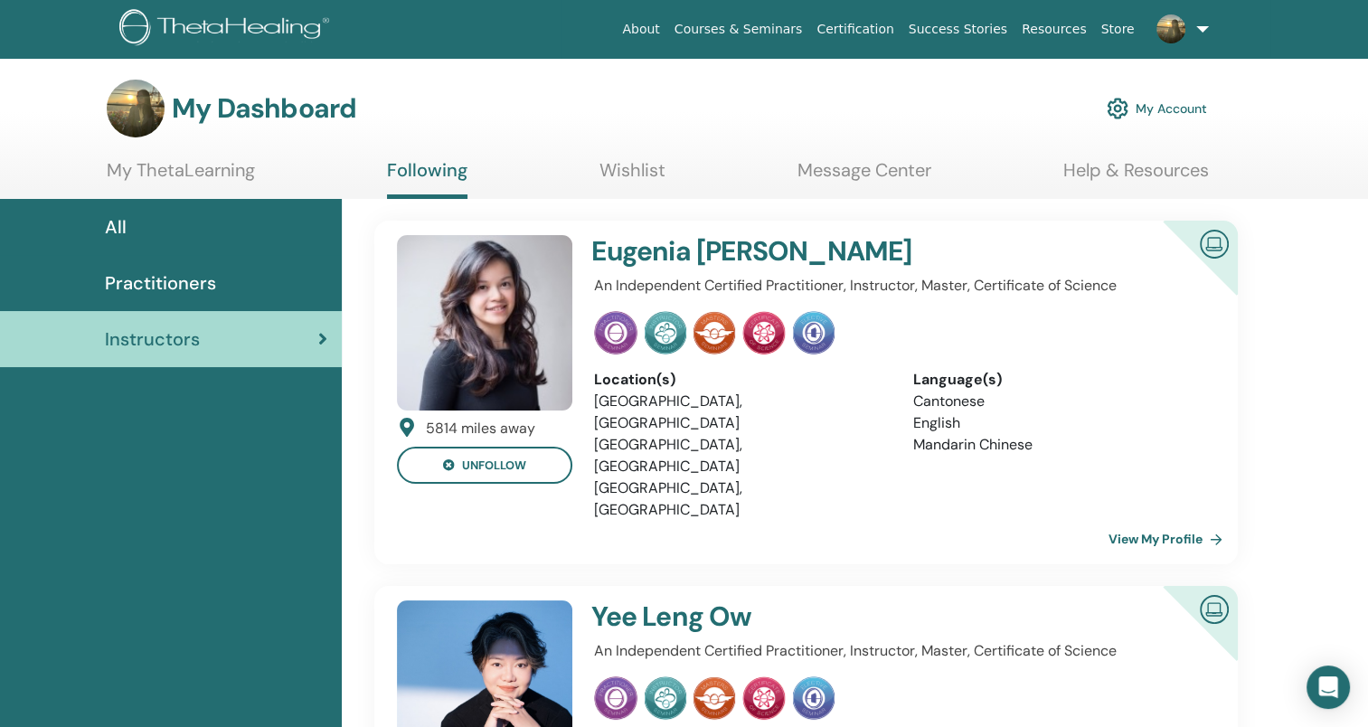
click at [611, 166] on link "Wishlist" at bounding box center [632, 176] width 66 height 35
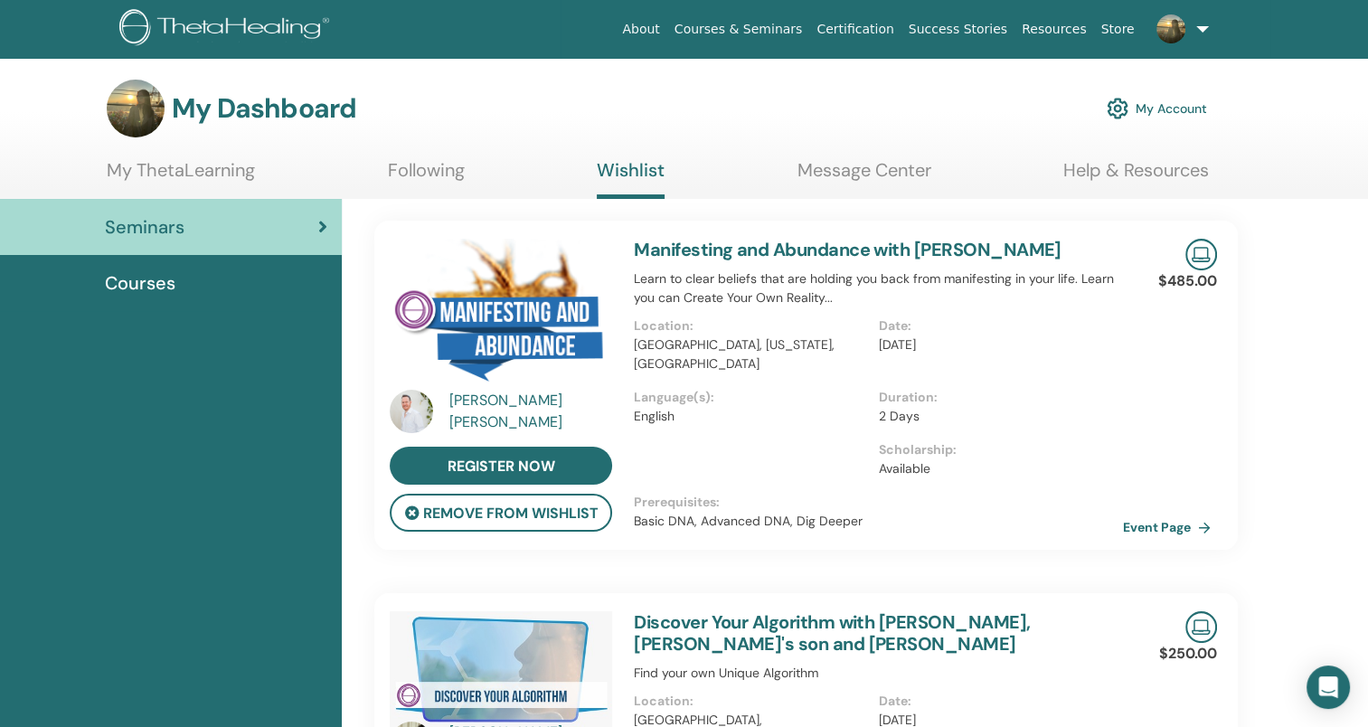
click at [152, 283] on span "Courses" at bounding box center [140, 282] width 71 height 27
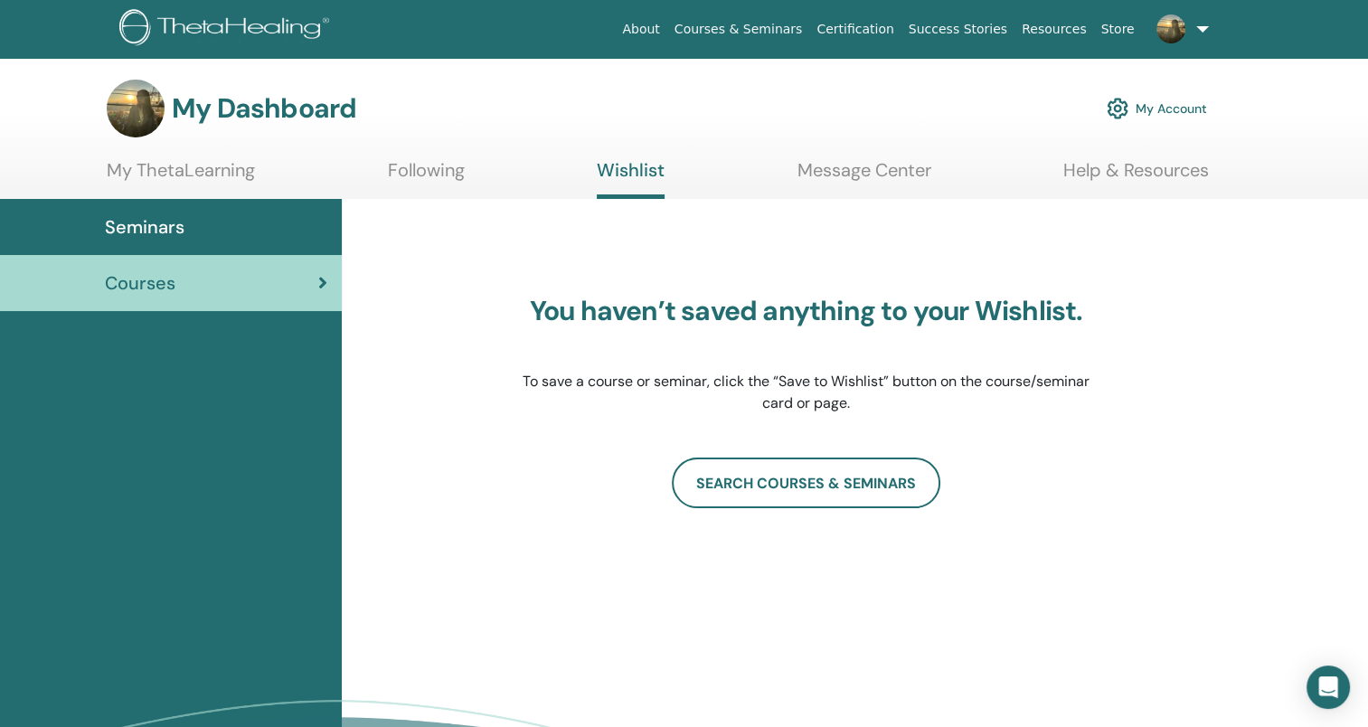
click at [152, 161] on link "My ThetaLearning" at bounding box center [181, 176] width 148 height 35
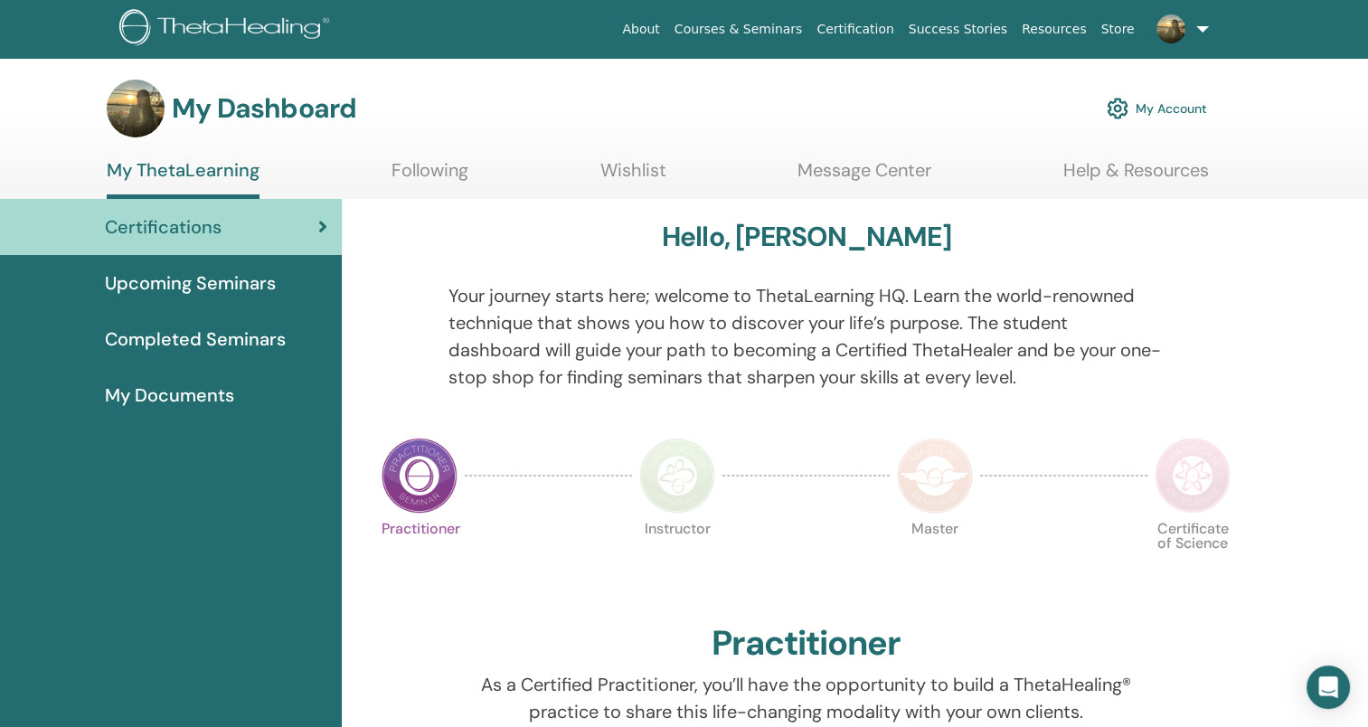
click at [672, 481] on img at bounding box center [677, 476] width 76 height 76
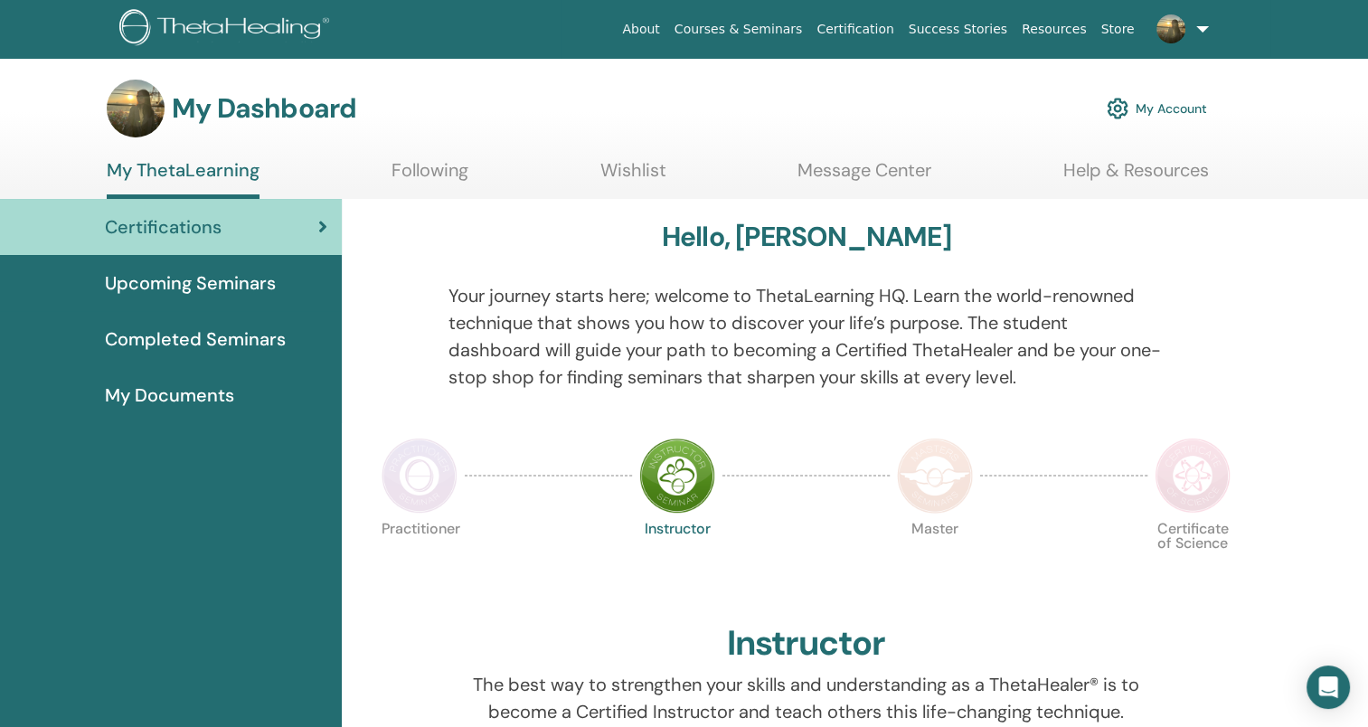
click at [943, 490] on img at bounding box center [935, 476] width 76 height 76
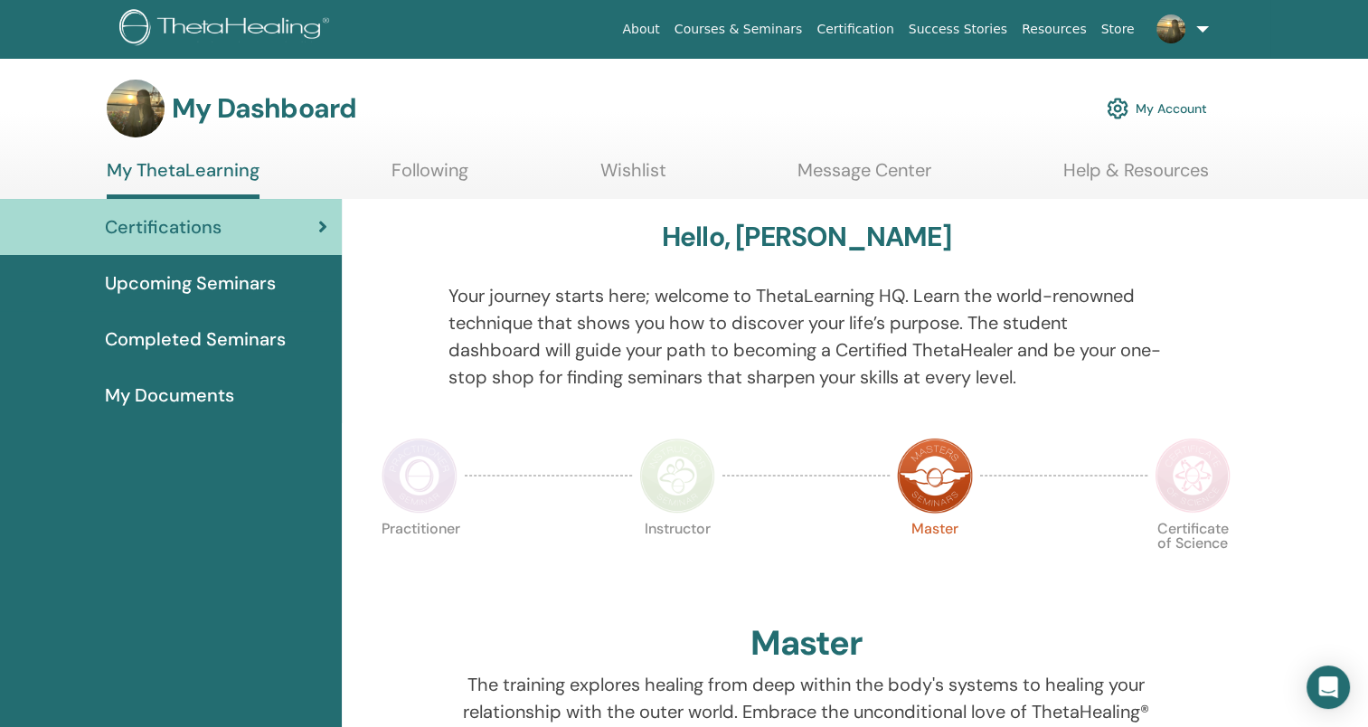
click at [1220, 484] on img at bounding box center [1193, 476] width 76 height 76
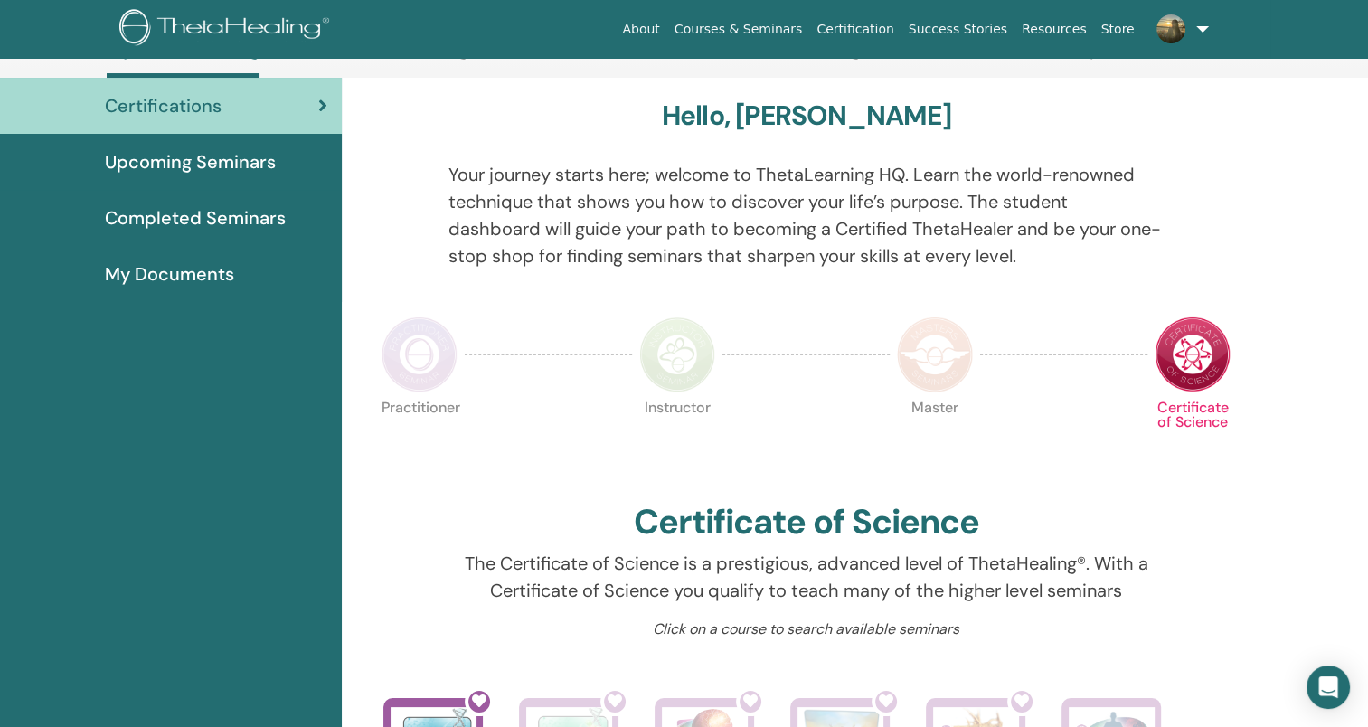
scroll to position [318, 0]
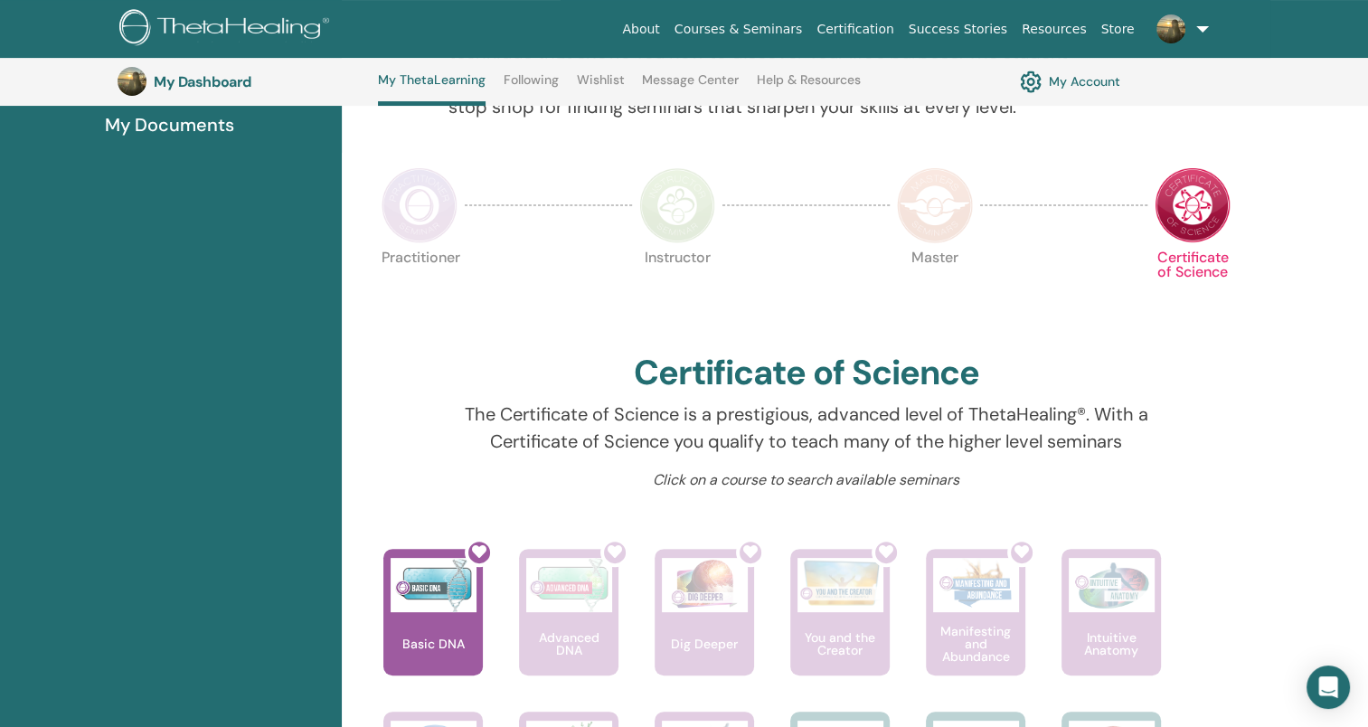
click at [937, 206] on img at bounding box center [935, 205] width 76 height 76
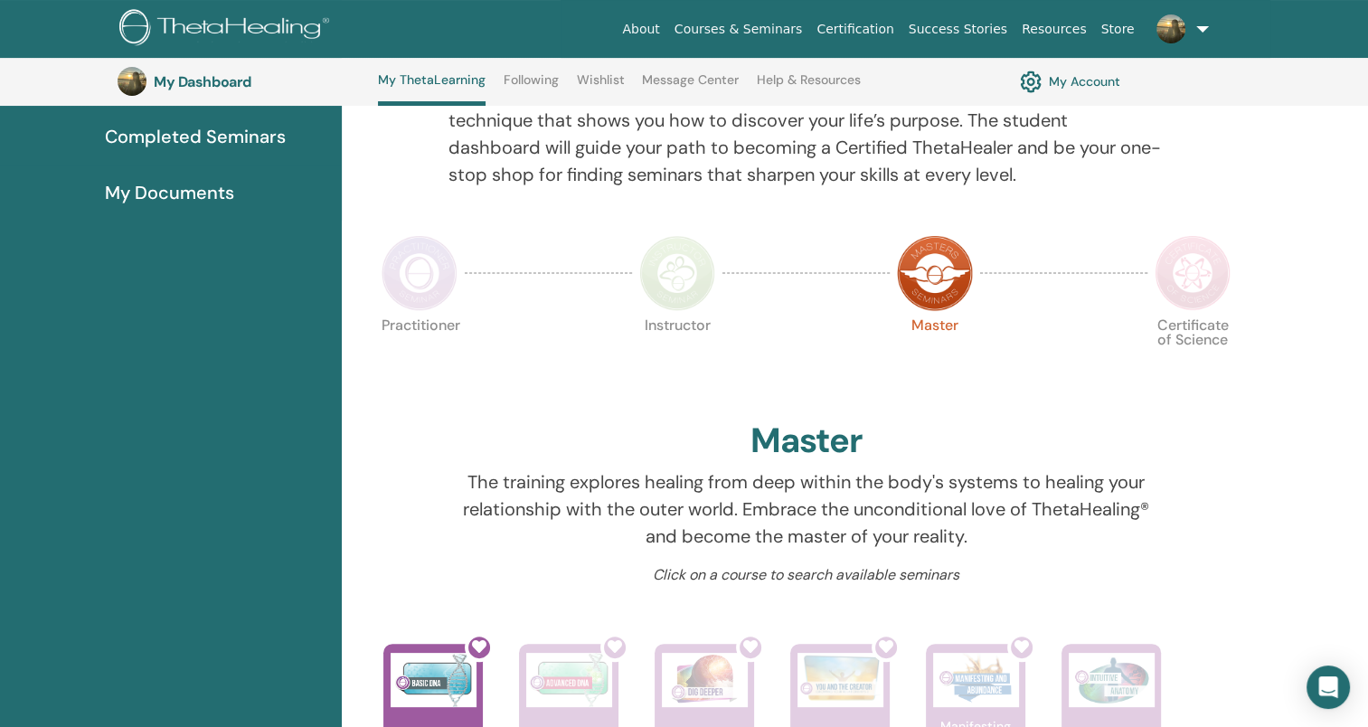
scroll to position [318, 0]
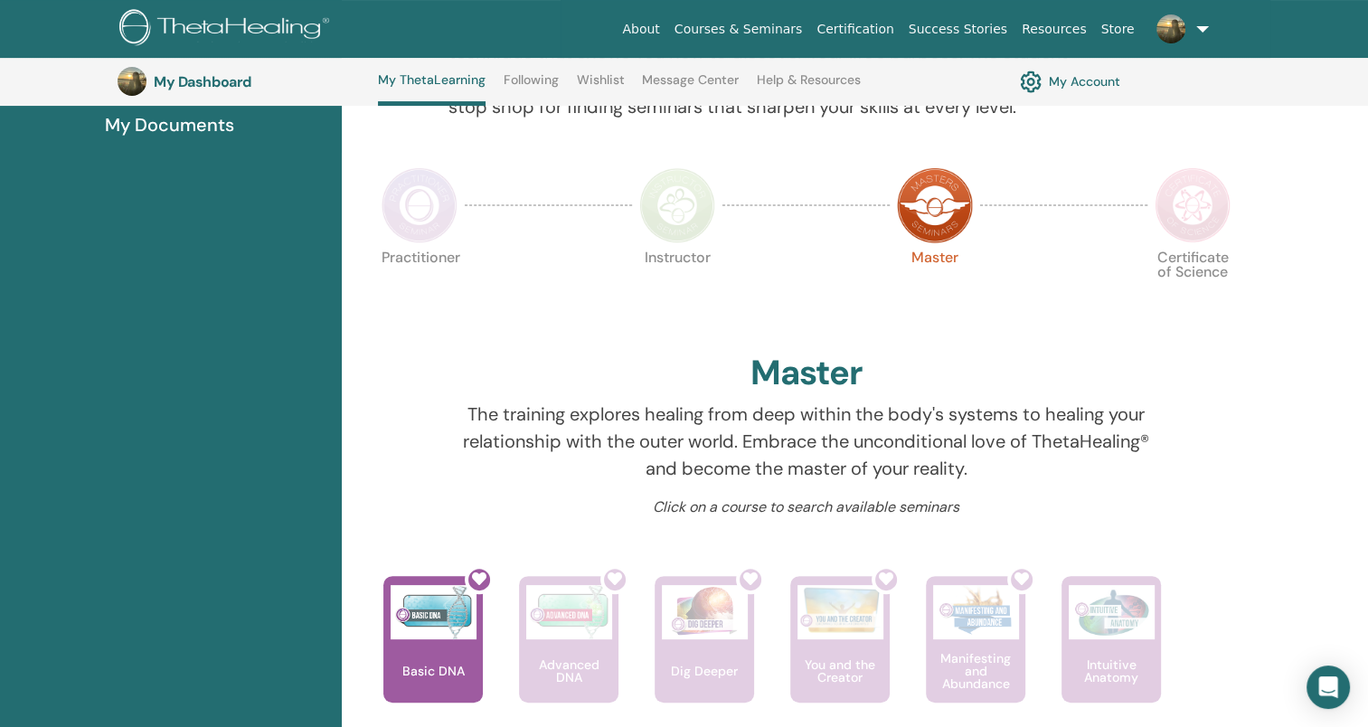
click at [686, 211] on img at bounding box center [677, 205] width 76 height 76
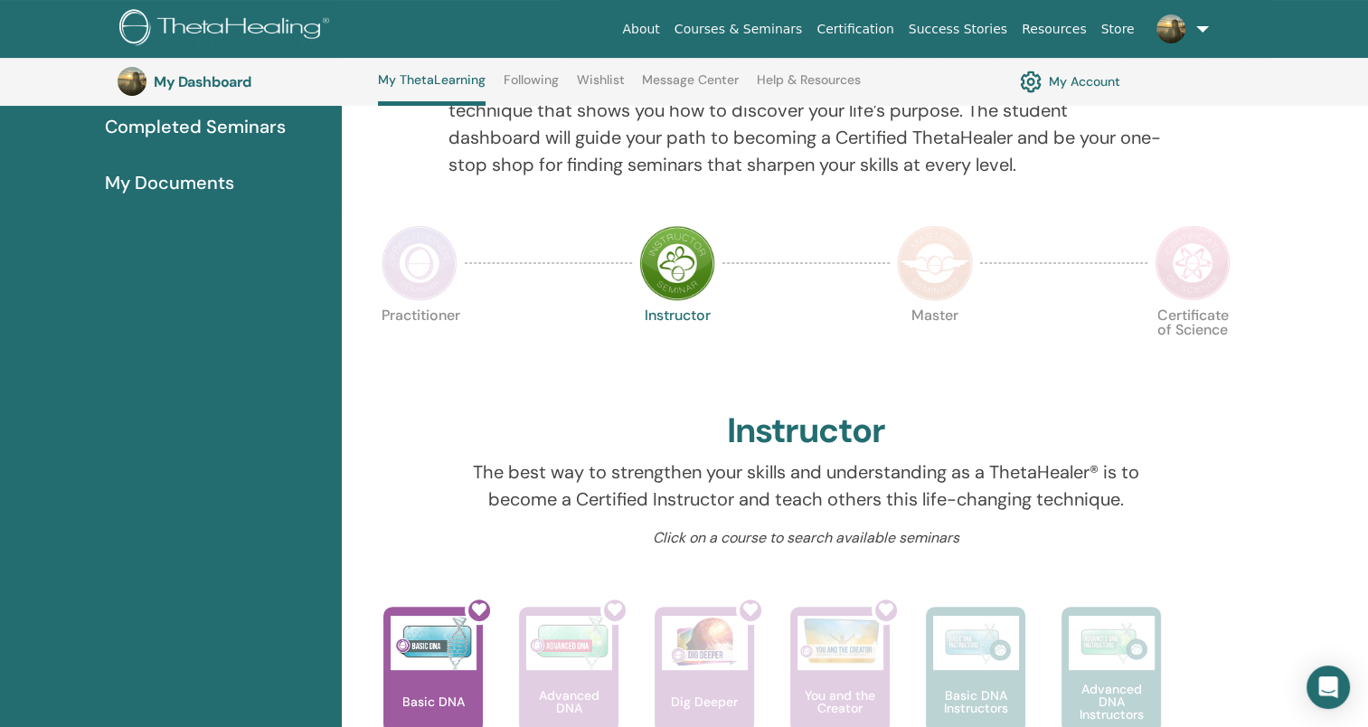
scroll to position [228, 0]
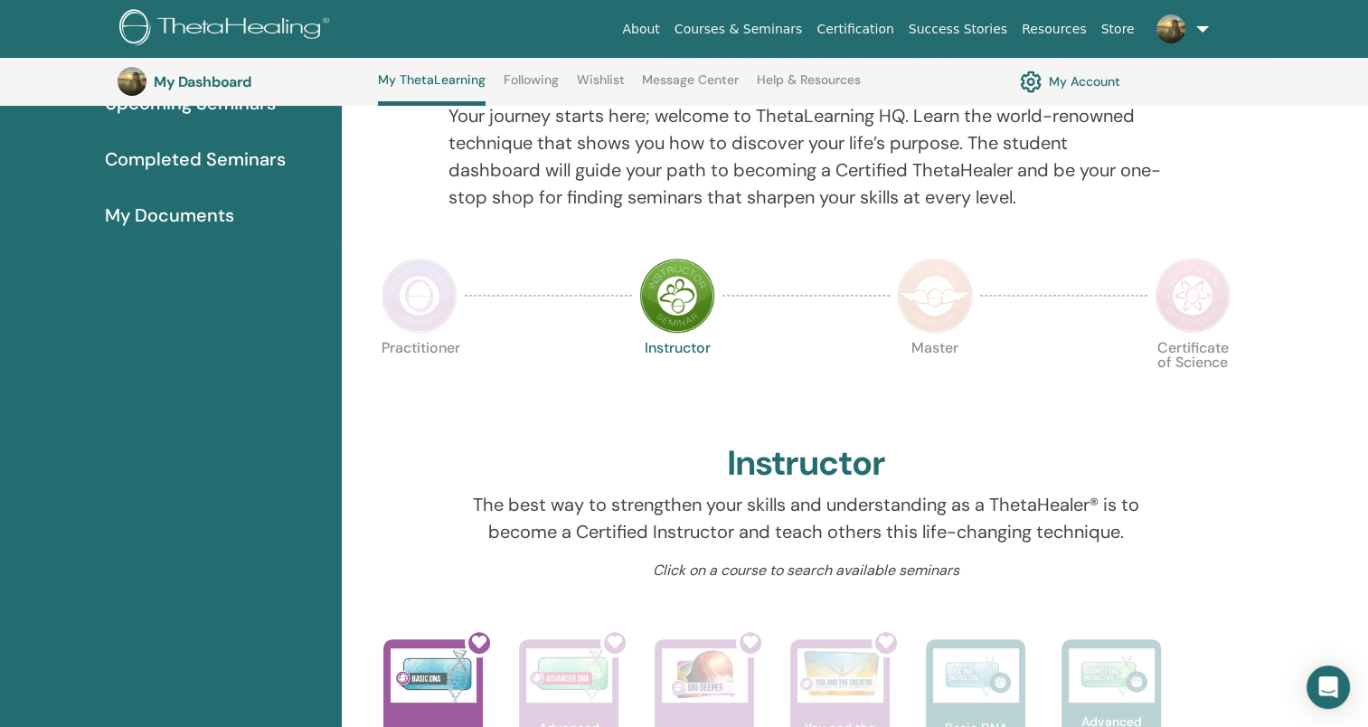
click at [440, 270] on img at bounding box center [420, 296] width 76 height 76
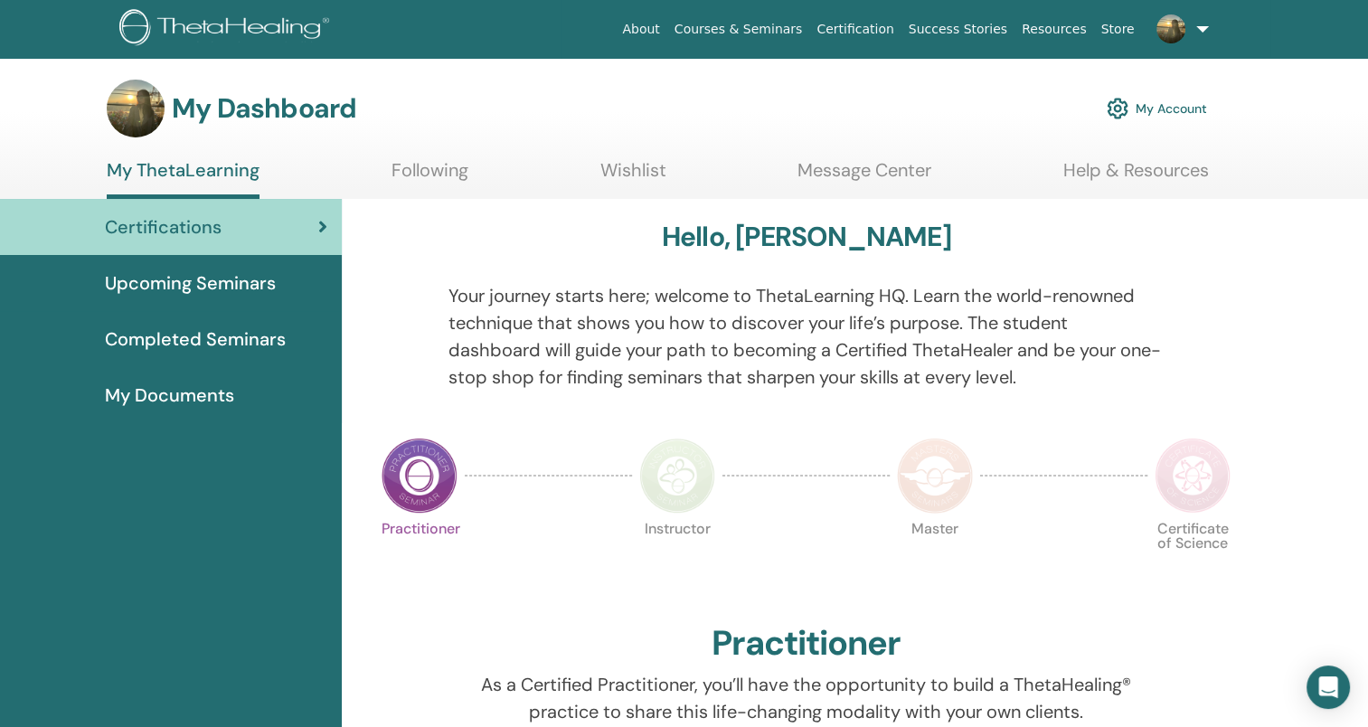
click at [888, 183] on link "Message Center" at bounding box center [864, 176] width 134 height 35
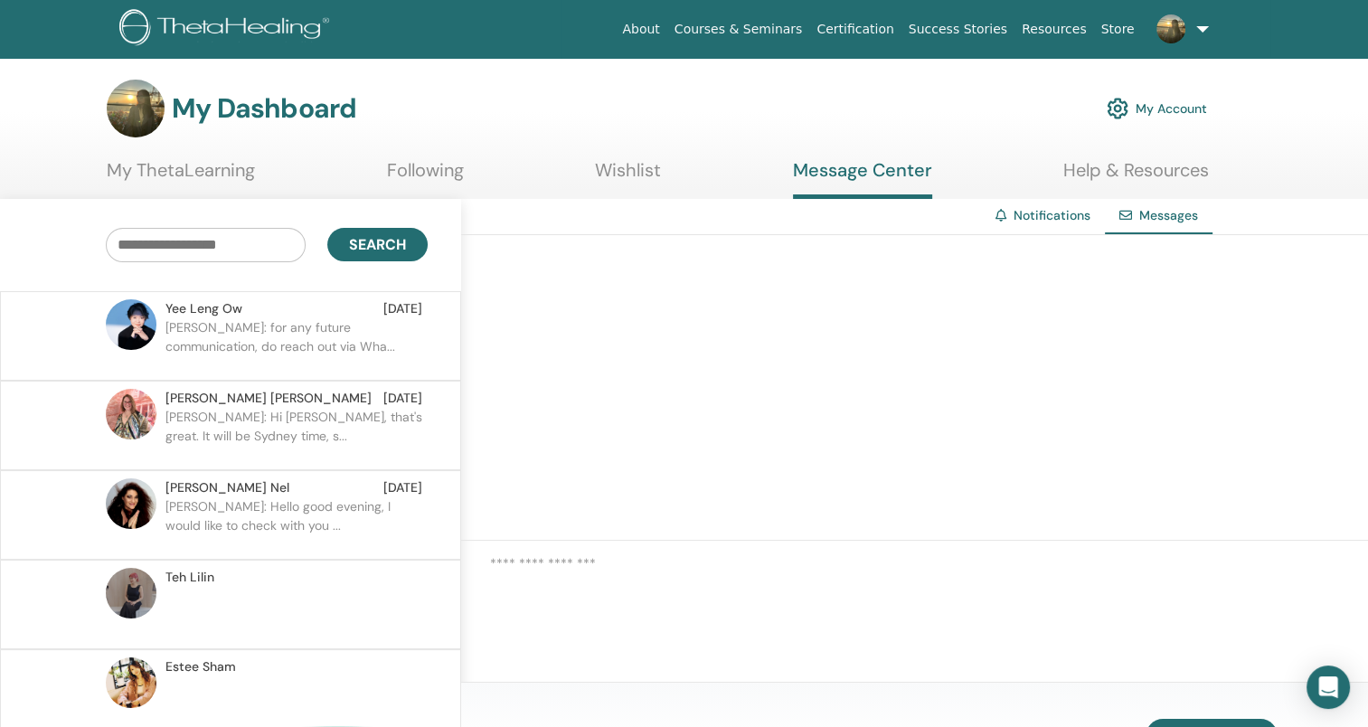
click at [226, 315] on span "Yee Leng Ow" at bounding box center [203, 308] width 77 height 19
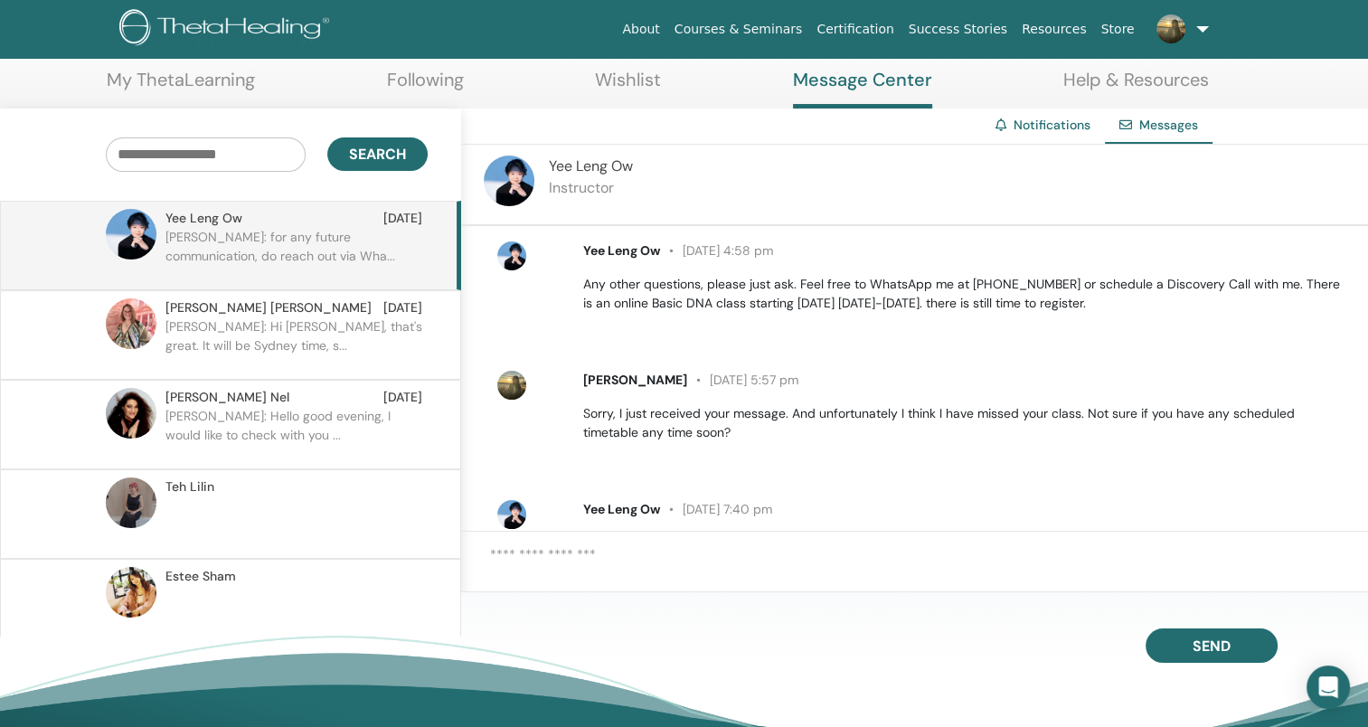
scroll to position [584, 0]
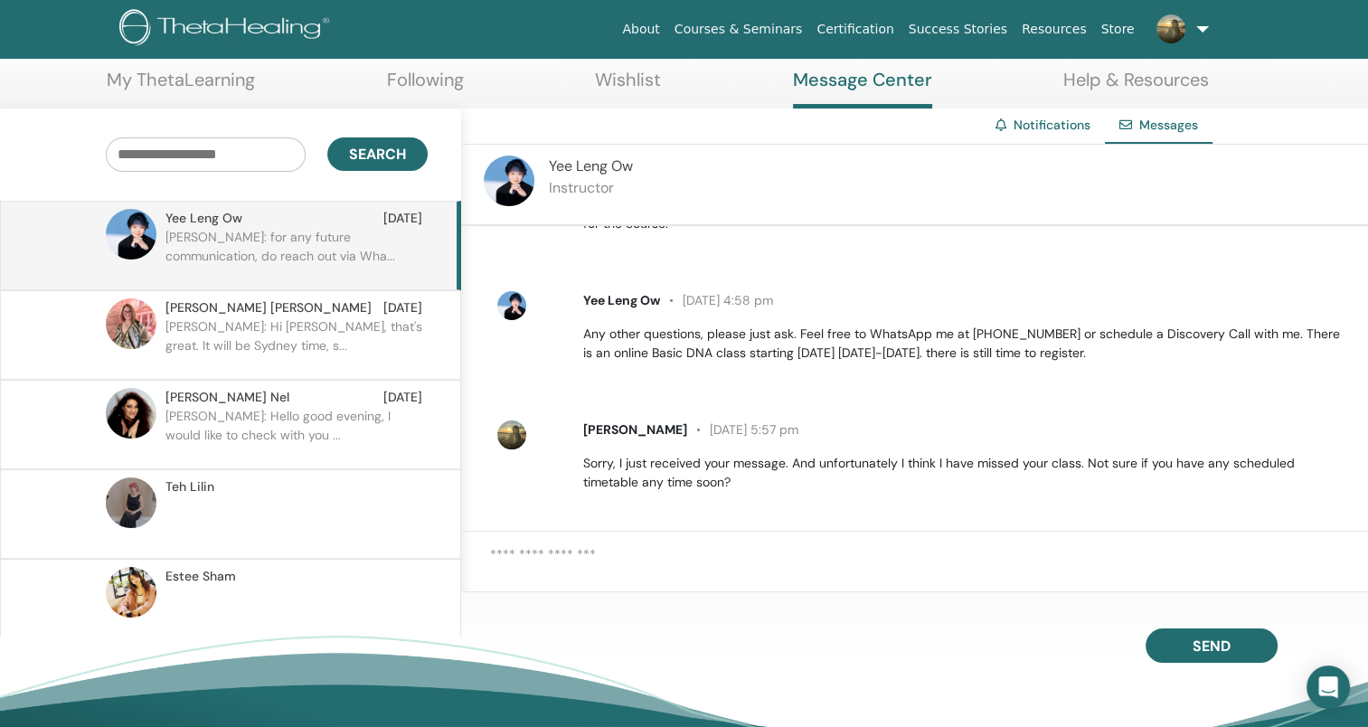
click at [250, 326] on p "Kristen: Hi Juanita, that's great. It will be Sydney time, s..." at bounding box center [296, 344] width 262 height 54
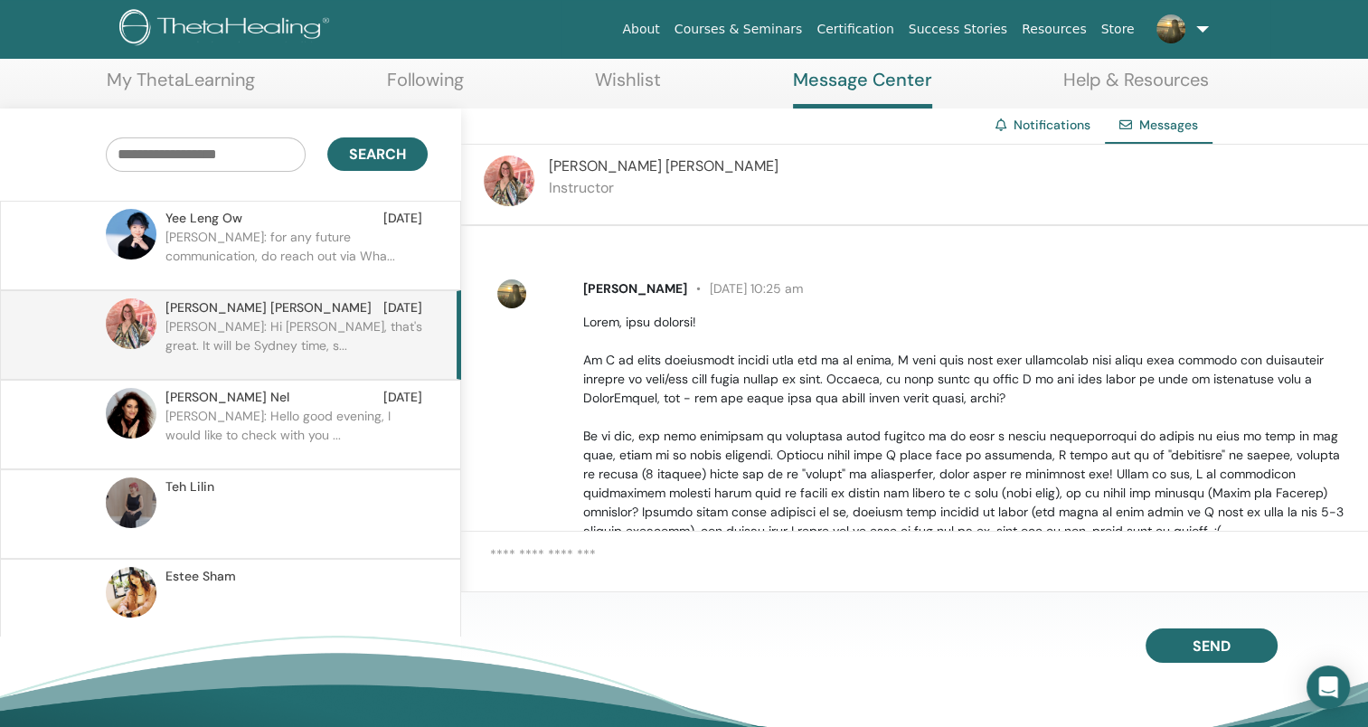
click at [253, 420] on p "Juanita: Hello good evening, I would like to check with you ..." at bounding box center [296, 434] width 262 height 54
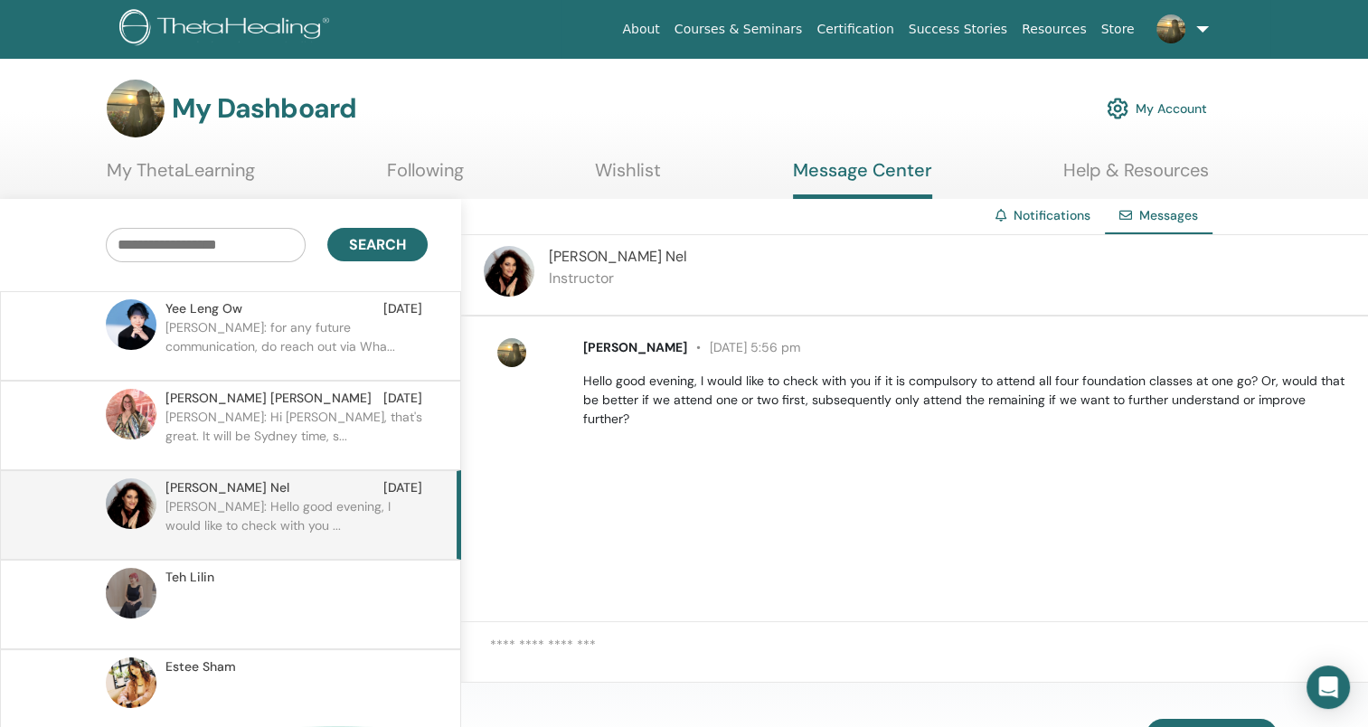
click at [241, 587] on p at bounding box center [296, 614] width 262 height 54
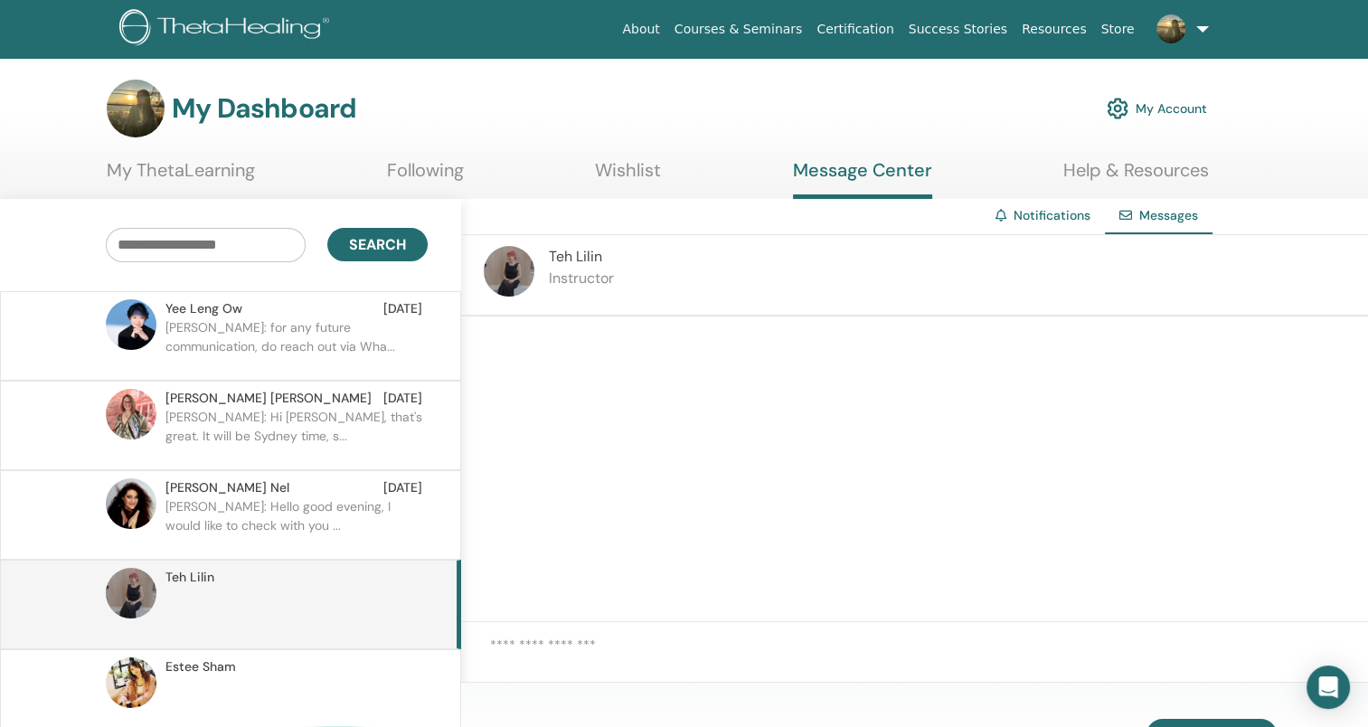
click at [1142, 164] on link "Help & Resources" at bounding box center [1136, 176] width 146 height 35
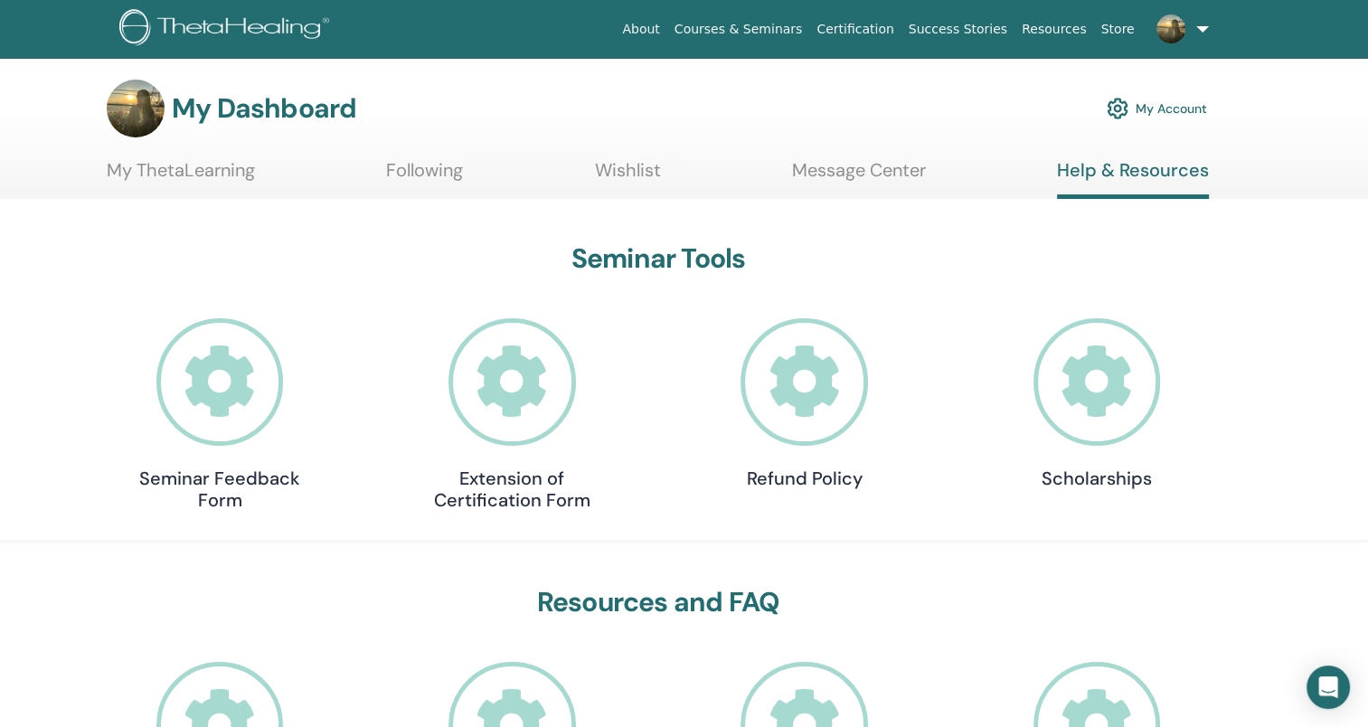
drag, startPoint x: 861, startPoint y: 384, endPoint x: 788, endPoint y: 373, distance: 74.0
click at [224, 394] on icon at bounding box center [219, 381] width 127 height 127
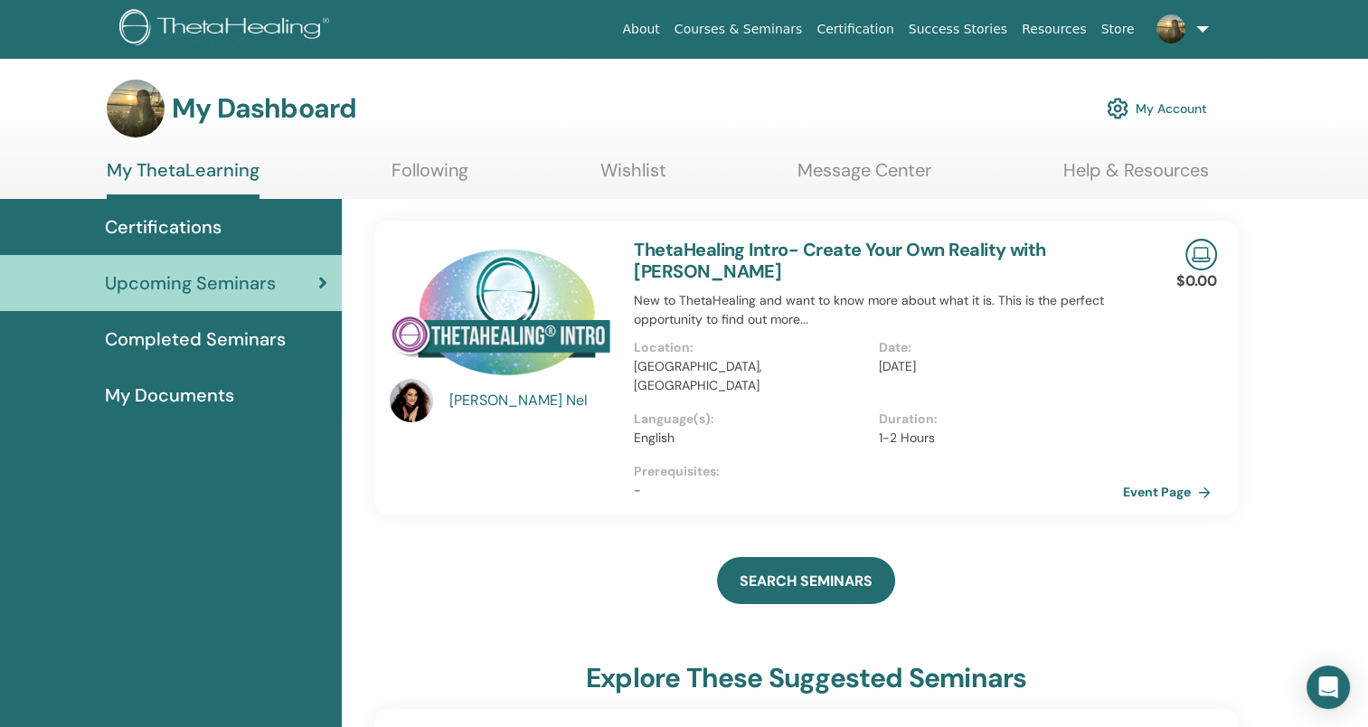
click at [411, 164] on link "Following" at bounding box center [430, 176] width 77 height 35
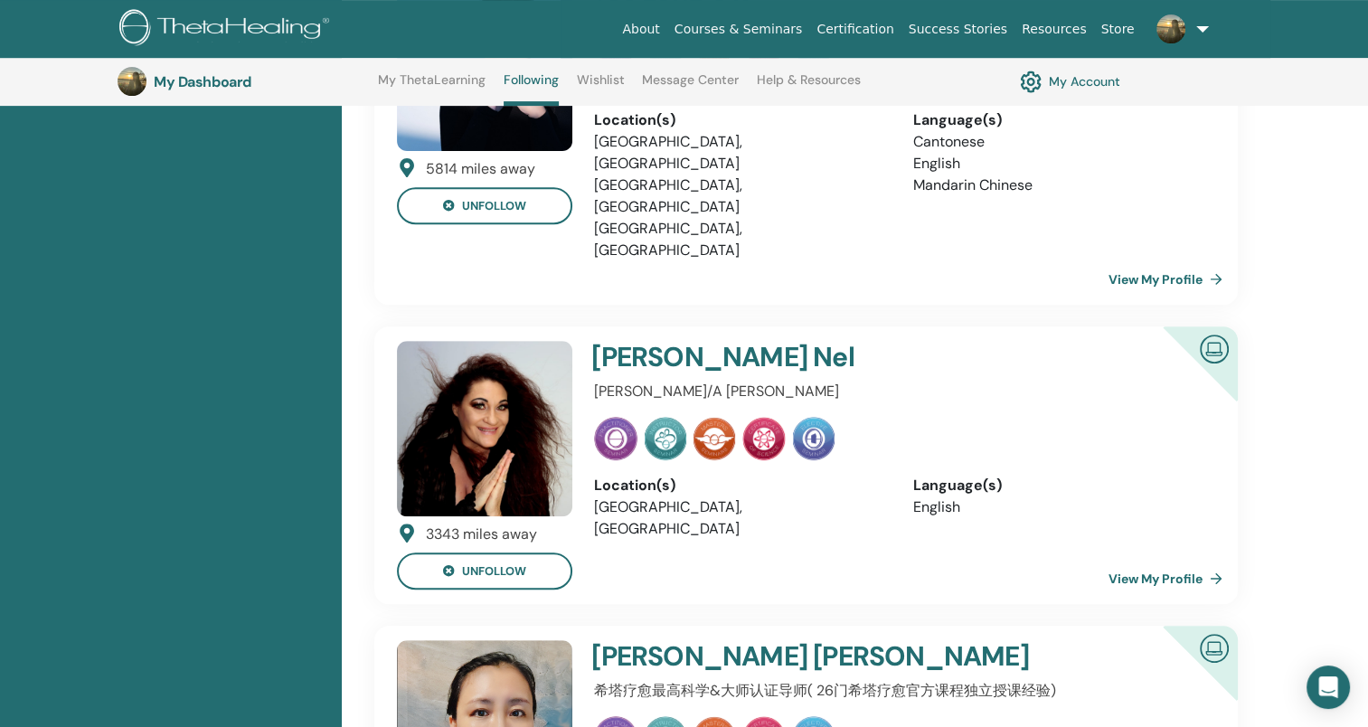
scroll to position [680, 0]
